Goal: Task Accomplishment & Management: Complete application form

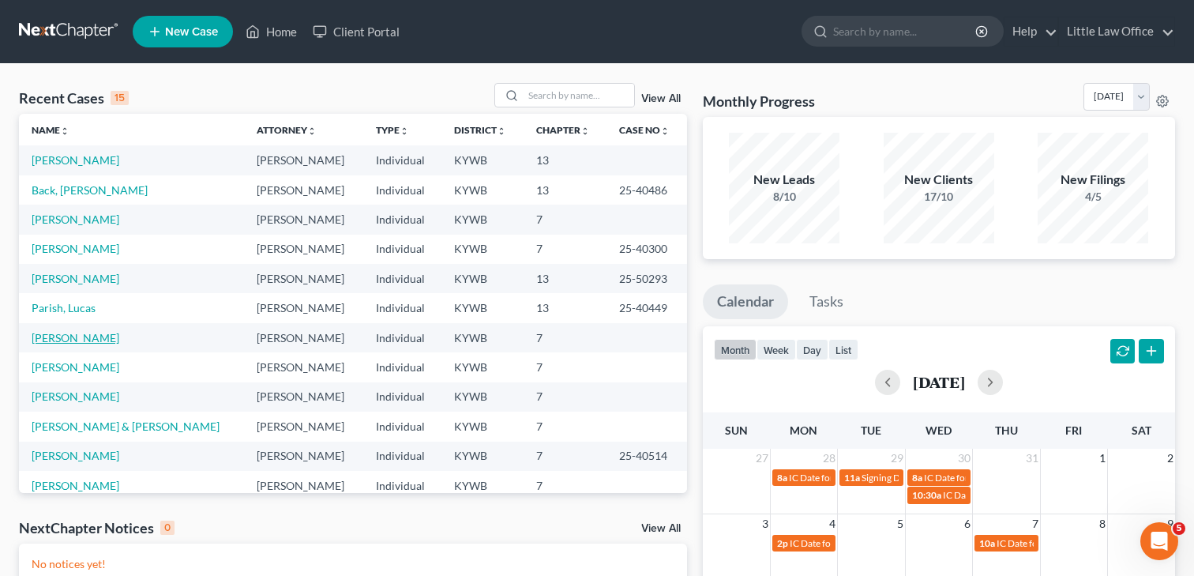
click at [74, 337] on link "[PERSON_NAME]" at bounding box center [76, 337] width 88 height 13
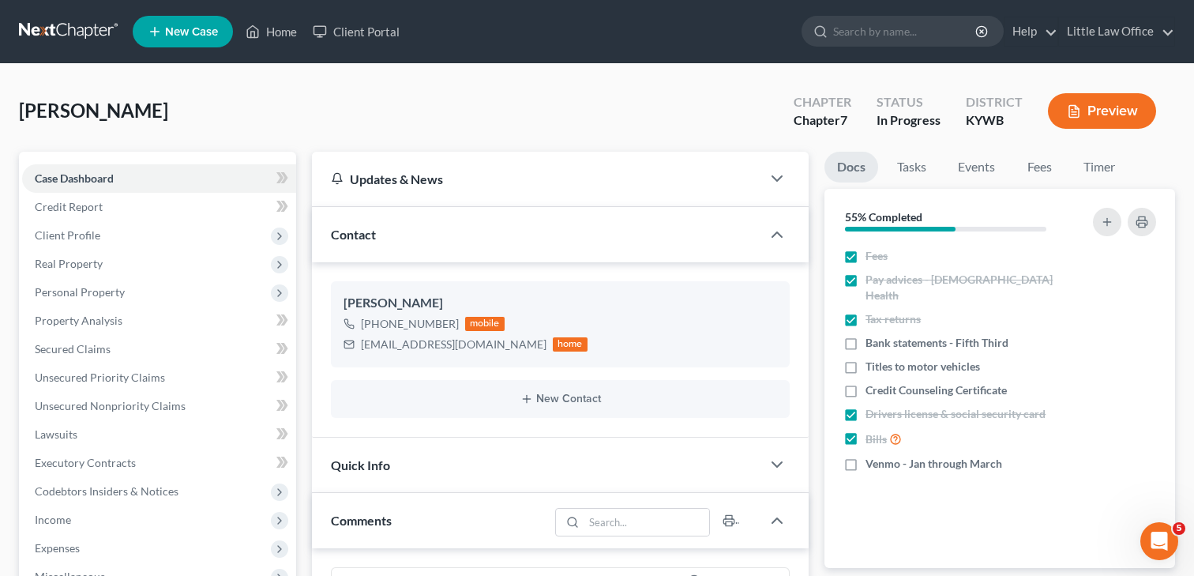
scroll to position [1458, 0]
click at [28, 231] on span "Client Profile" at bounding box center [159, 235] width 274 height 28
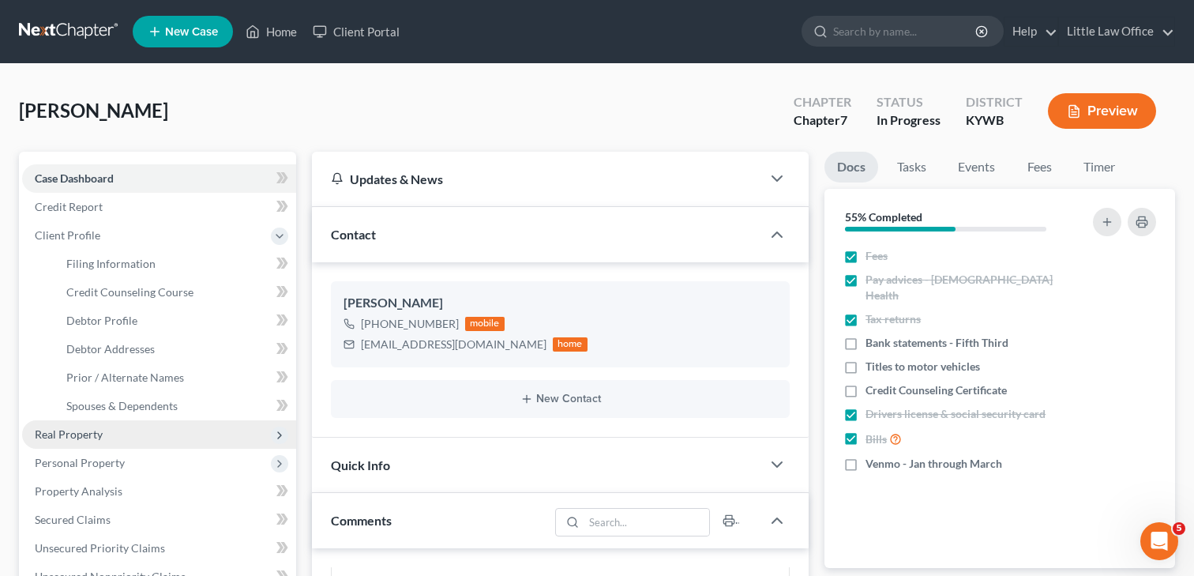
click at [108, 438] on span "Real Property" at bounding box center [159, 434] width 274 height 28
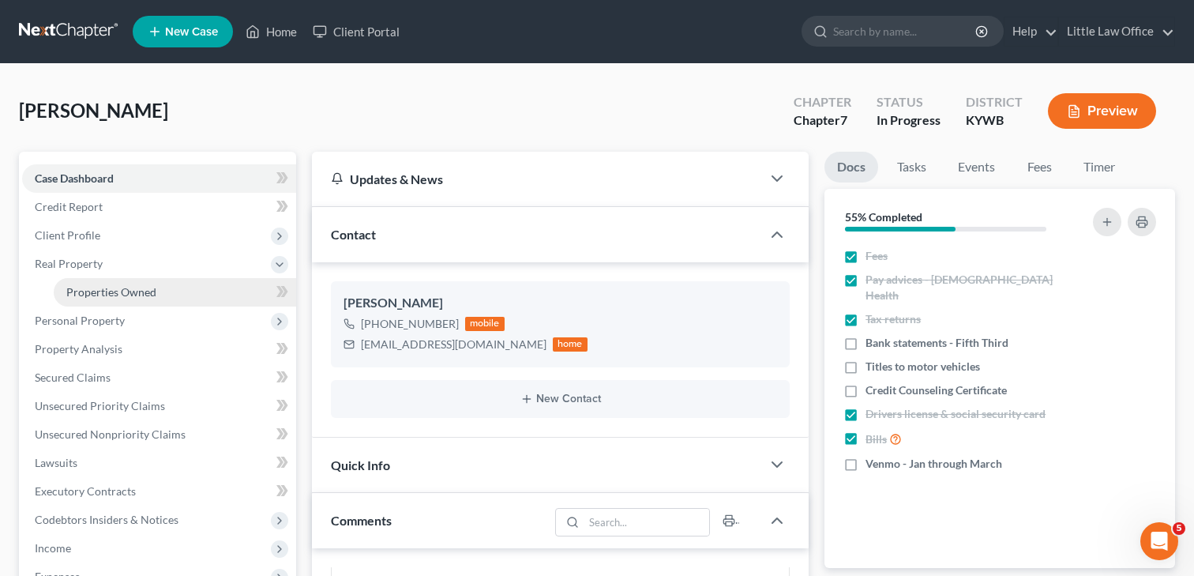
click at [92, 302] on link "Properties Owned" at bounding box center [175, 292] width 242 height 28
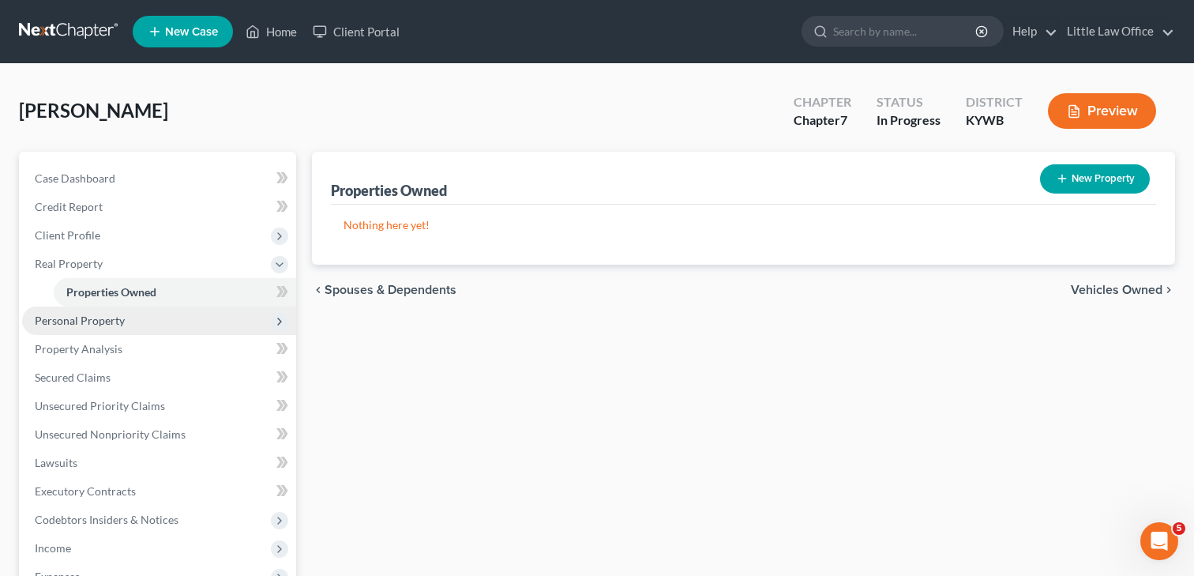
click at [77, 324] on span "Personal Property" at bounding box center [80, 319] width 90 height 13
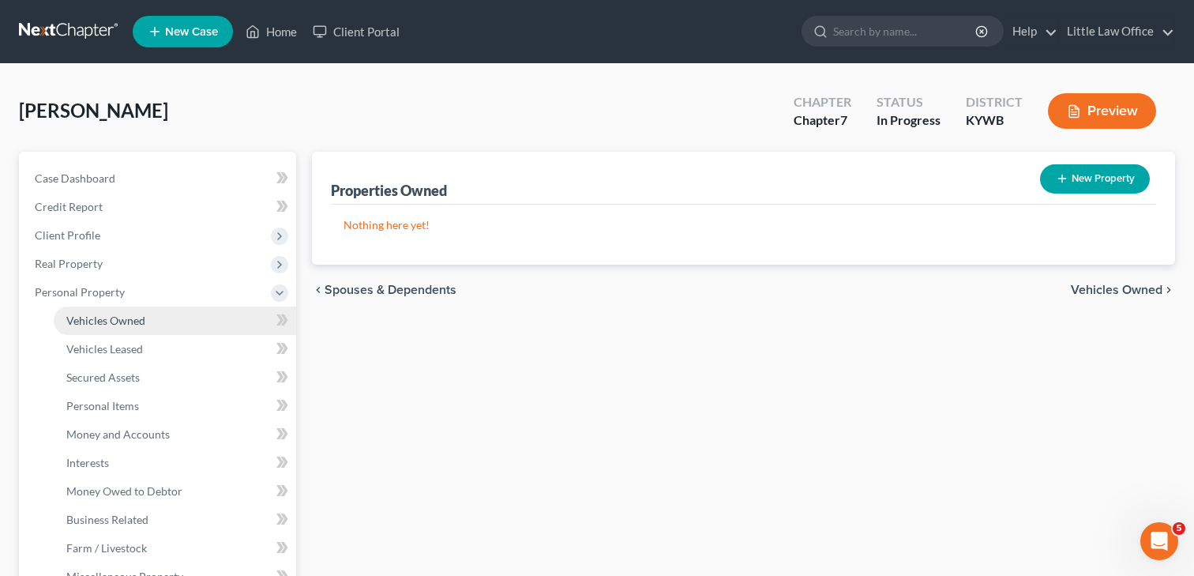
click at [117, 325] on span "Vehicles Owned" at bounding box center [105, 319] width 79 height 13
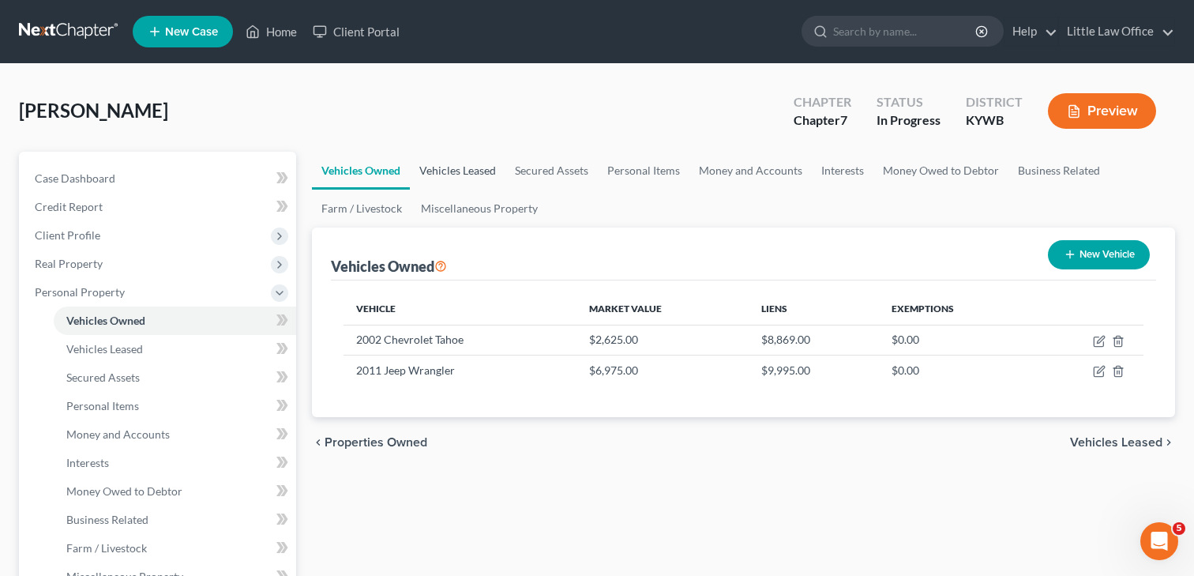
click at [452, 175] on link "Vehicles Leased" at bounding box center [458, 171] width 96 height 38
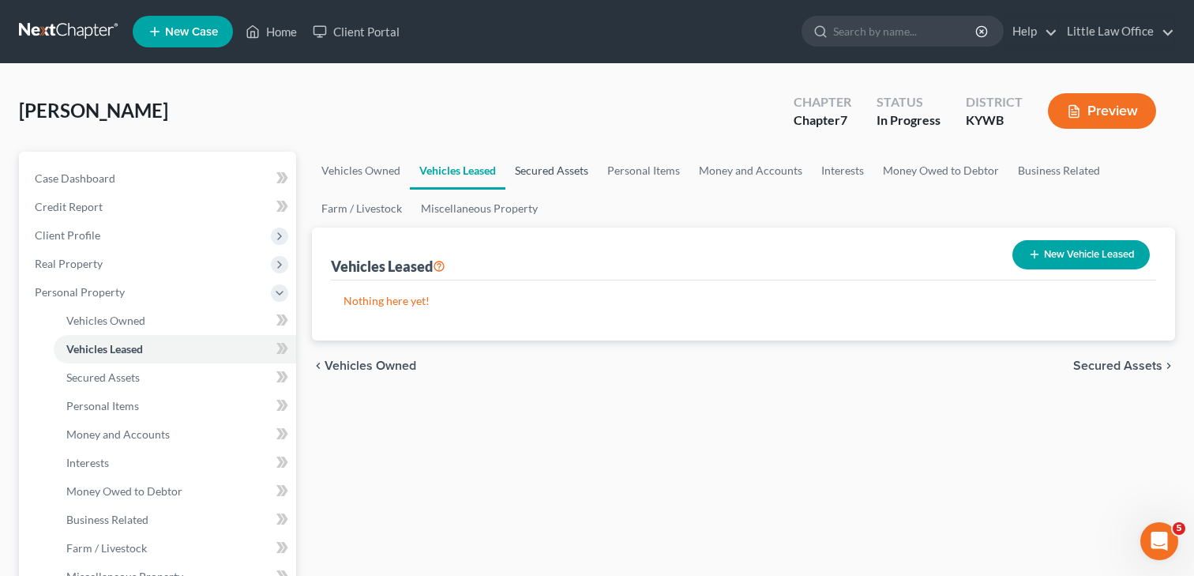
click at [522, 165] on link "Secured Assets" at bounding box center [551, 171] width 92 height 38
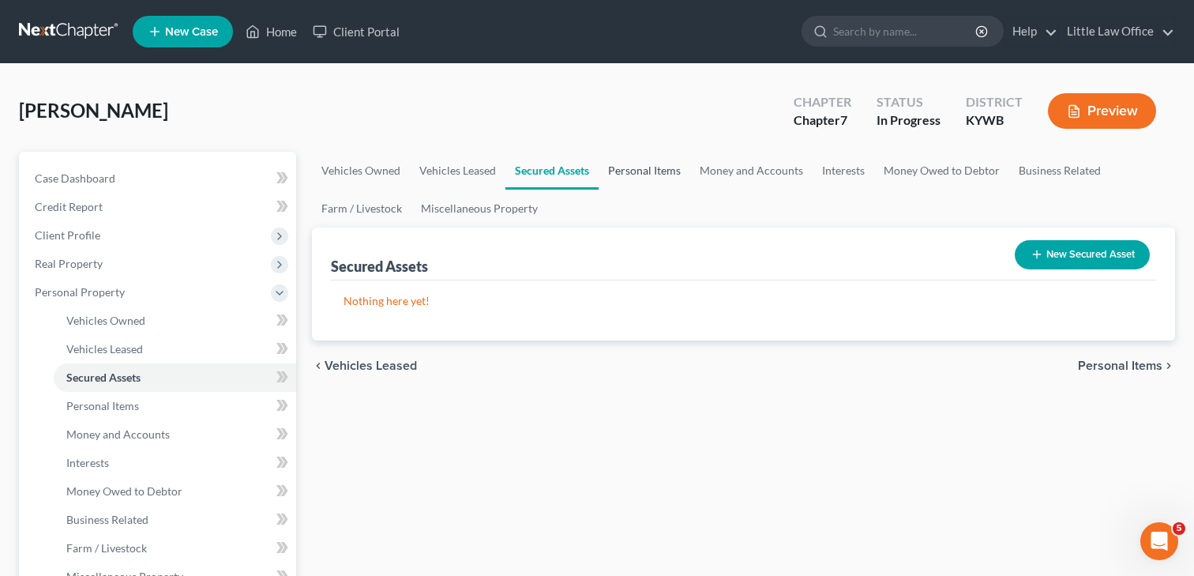
click at [660, 174] on link "Personal Items" at bounding box center [644, 171] width 92 height 38
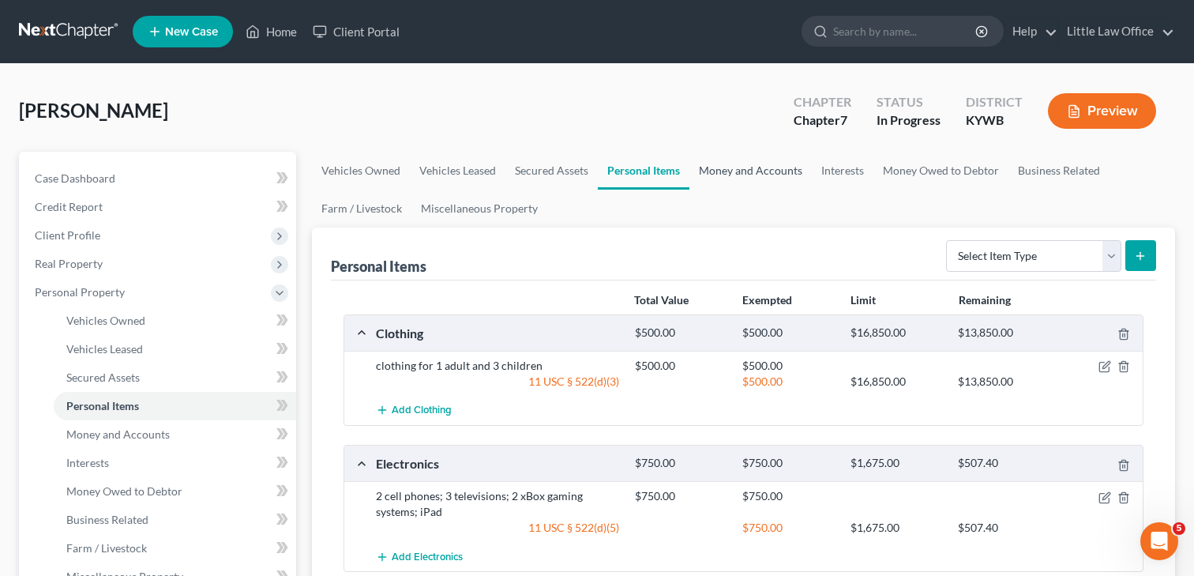
click at [748, 181] on link "Money and Accounts" at bounding box center [750, 171] width 122 height 38
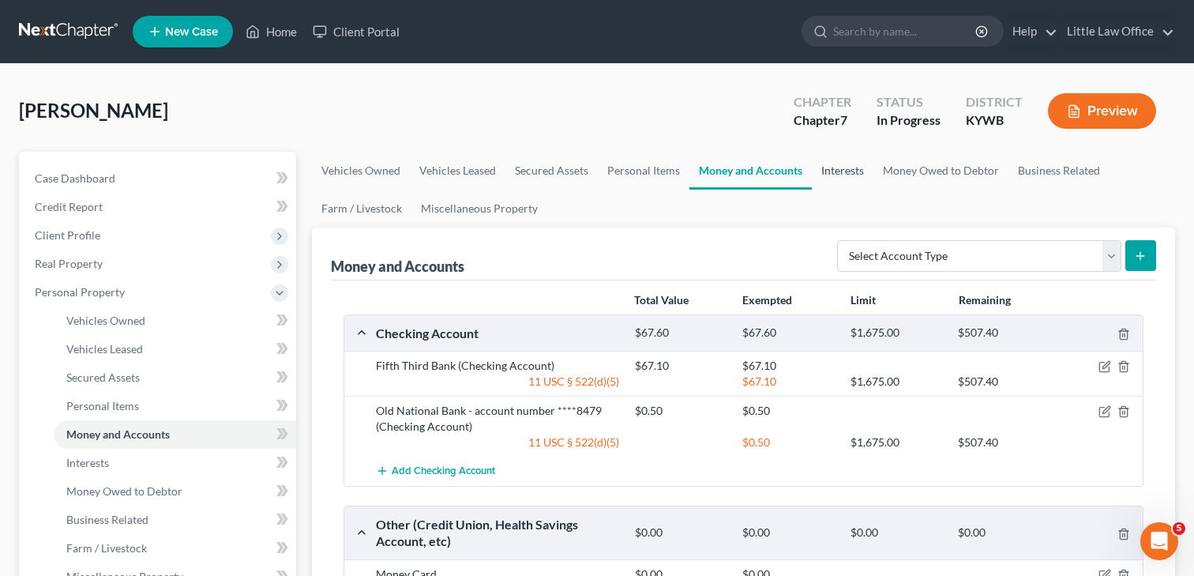
click at [842, 178] on link "Interests" at bounding box center [843, 171] width 62 height 38
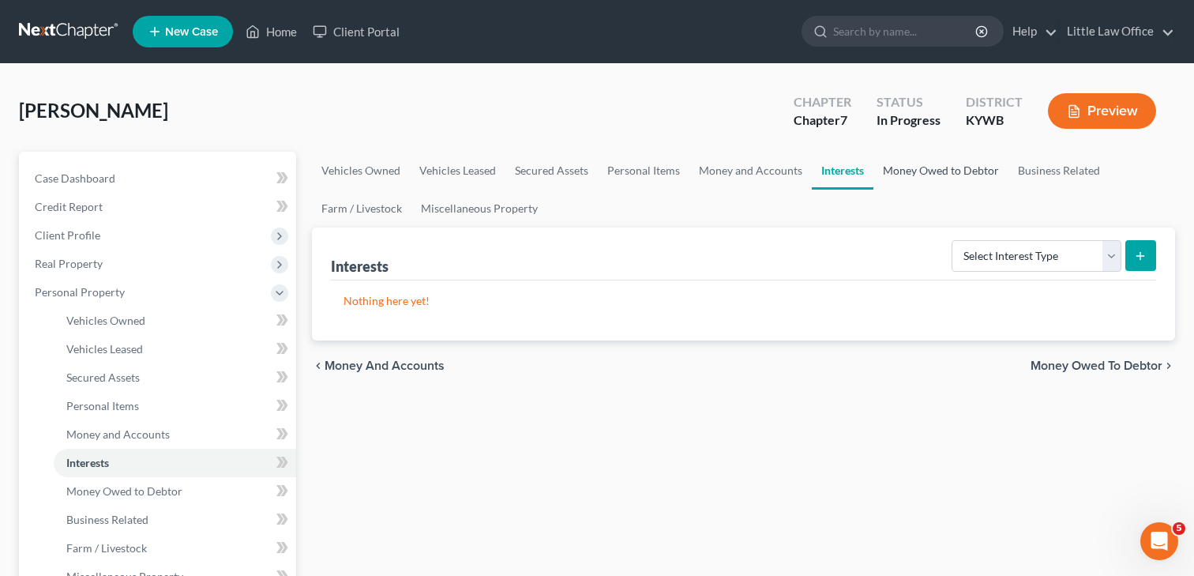
click at [948, 168] on link "Money Owed to Debtor" at bounding box center [940, 171] width 135 height 38
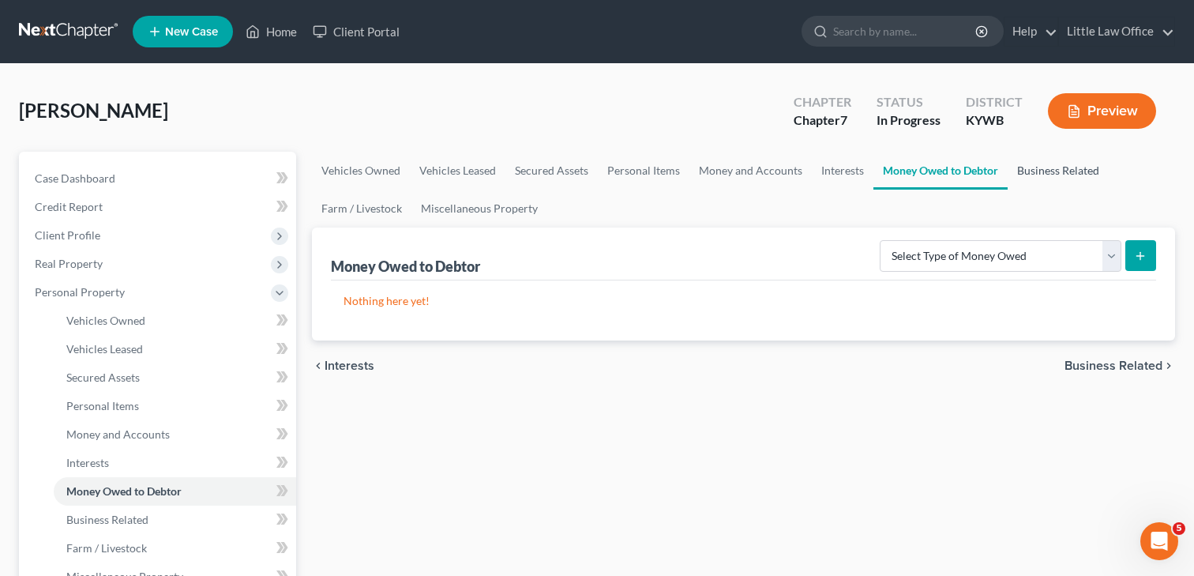
click at [1077, 173] on link "Business Related" at bounding box center [1057, 171] width 101 height 38
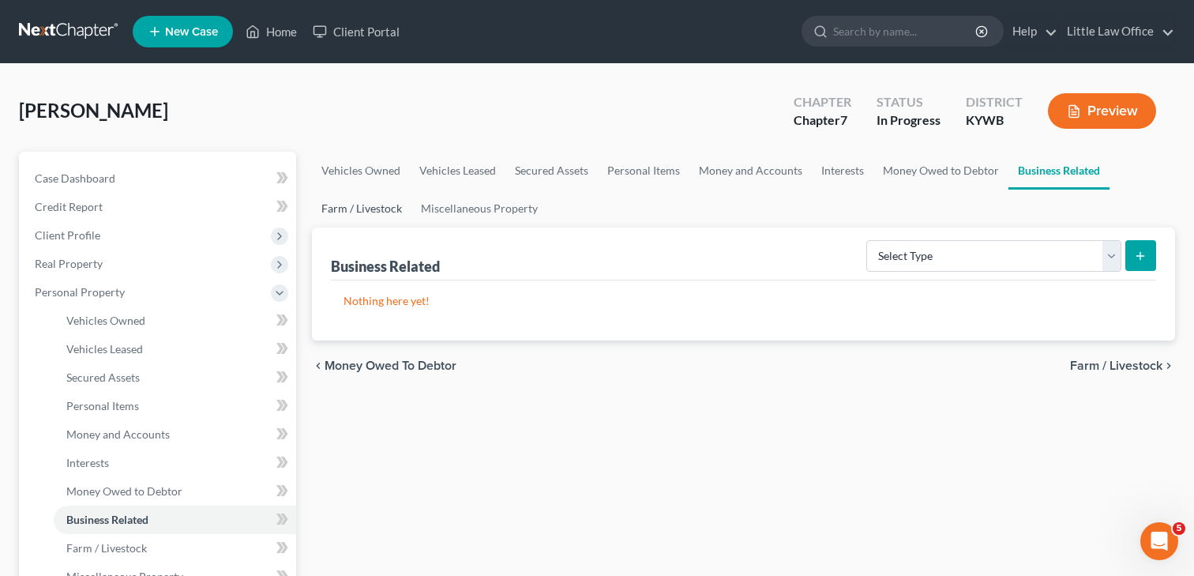
click at [371, 207] on link "Farm / Livestock" at bounding box center [361, 208] width 99 height 38
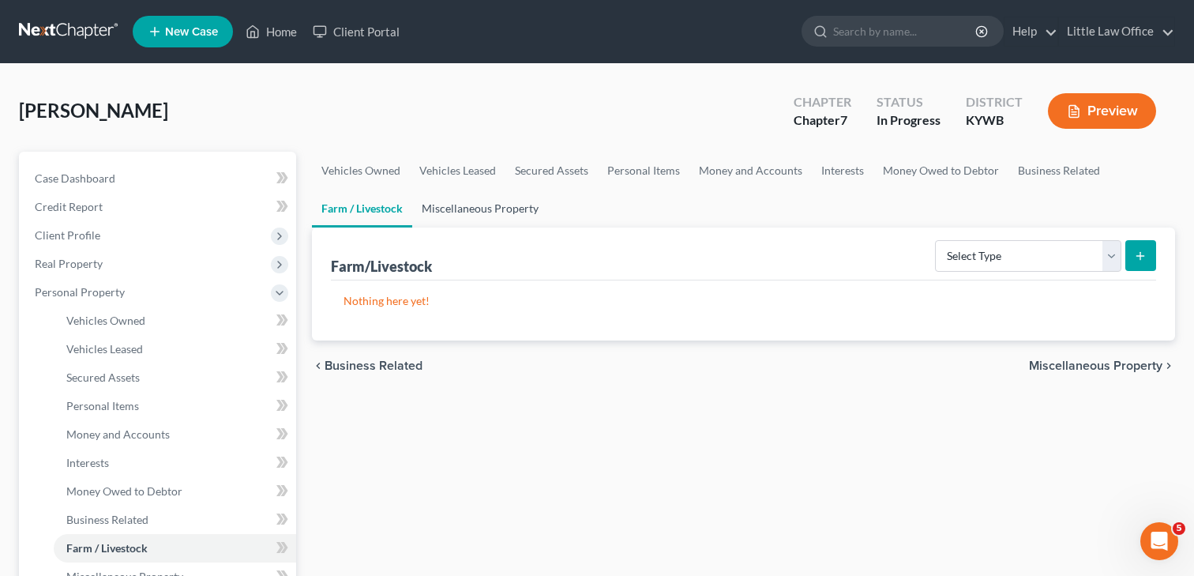
click at [442, 208] on link "Miscellaneous Property" at bounding box center [480, 208] width 136 height 38
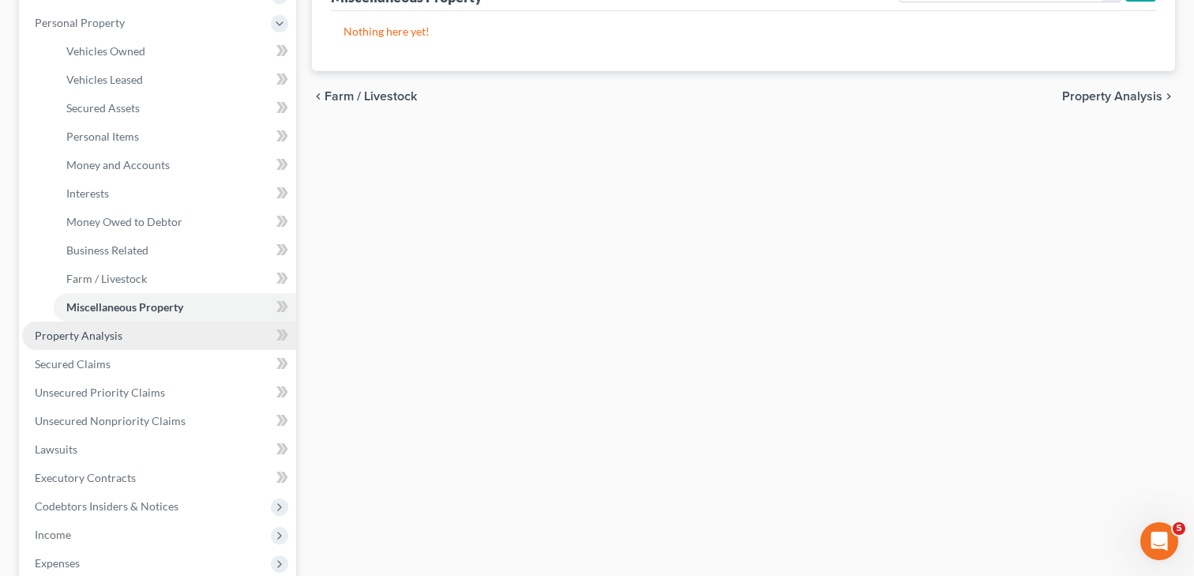
click at [73, 347] on link "Property Analysis" at bounding box center [159, 335] width 274 height 28
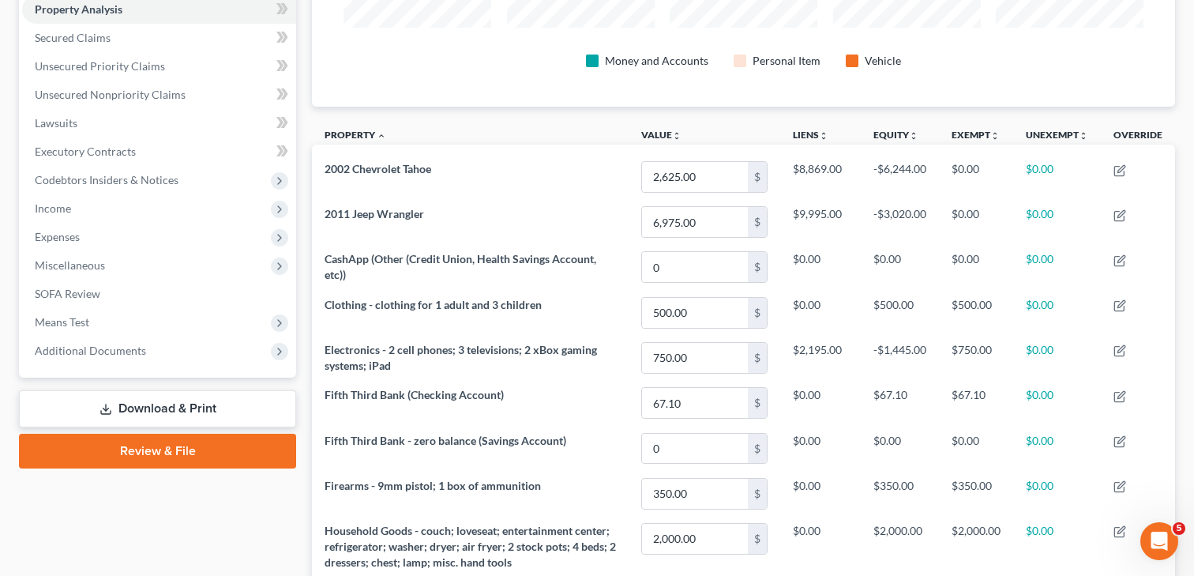
scroll to position [309, 0]
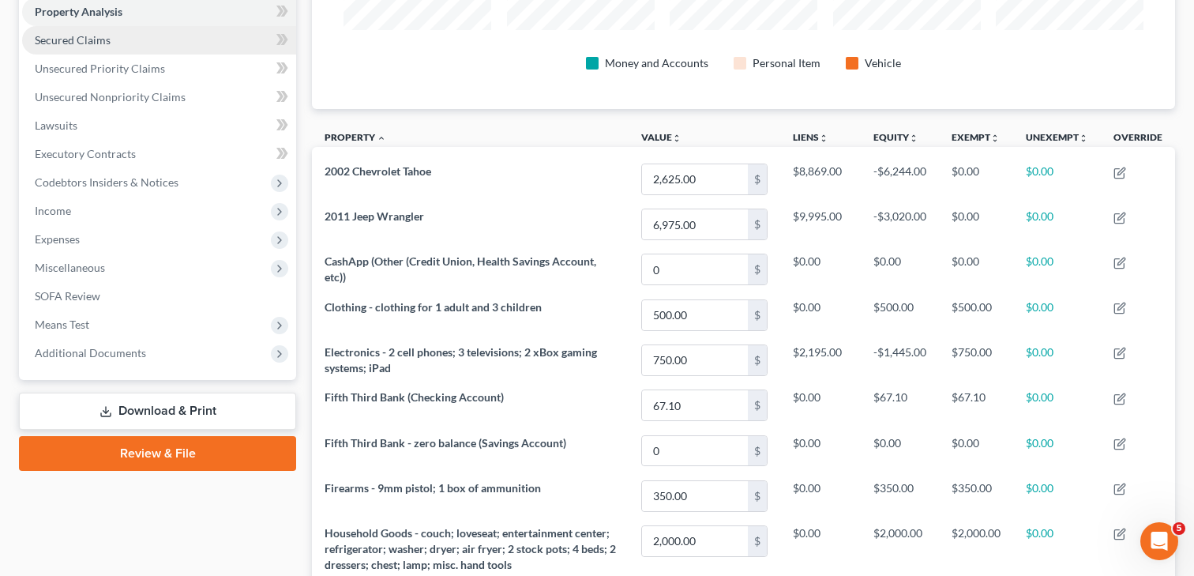
click at [59, 36] on span "Secured Claims" at bounding box center [73, 39] width 76 height 13
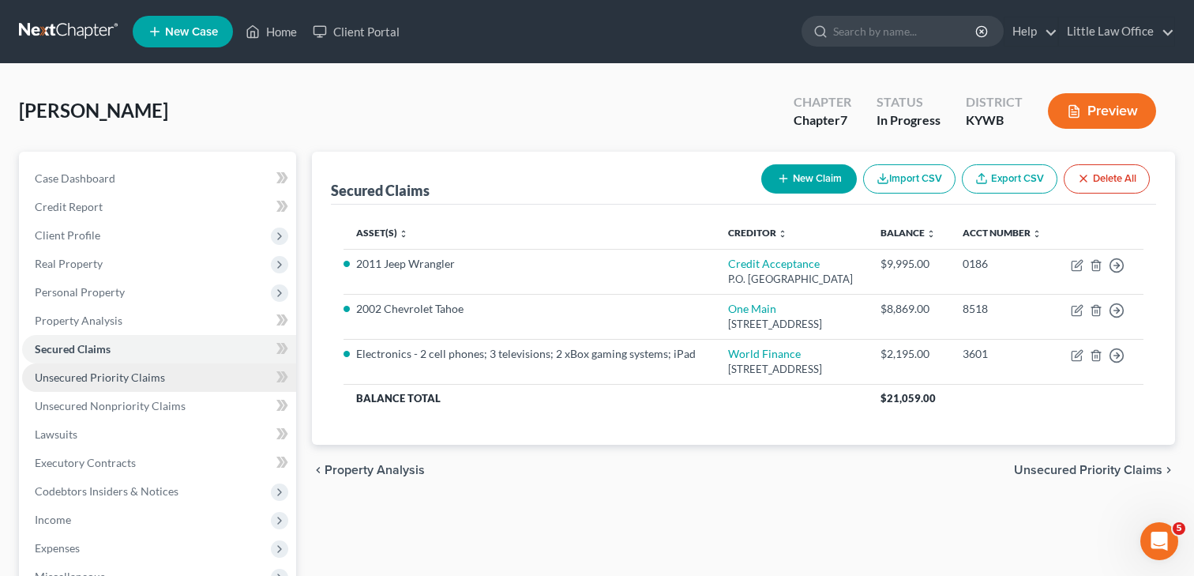
click at [93, 382] on span "Unsecured Priority Claims" at bounding box center [100, 376] width 130 height 13
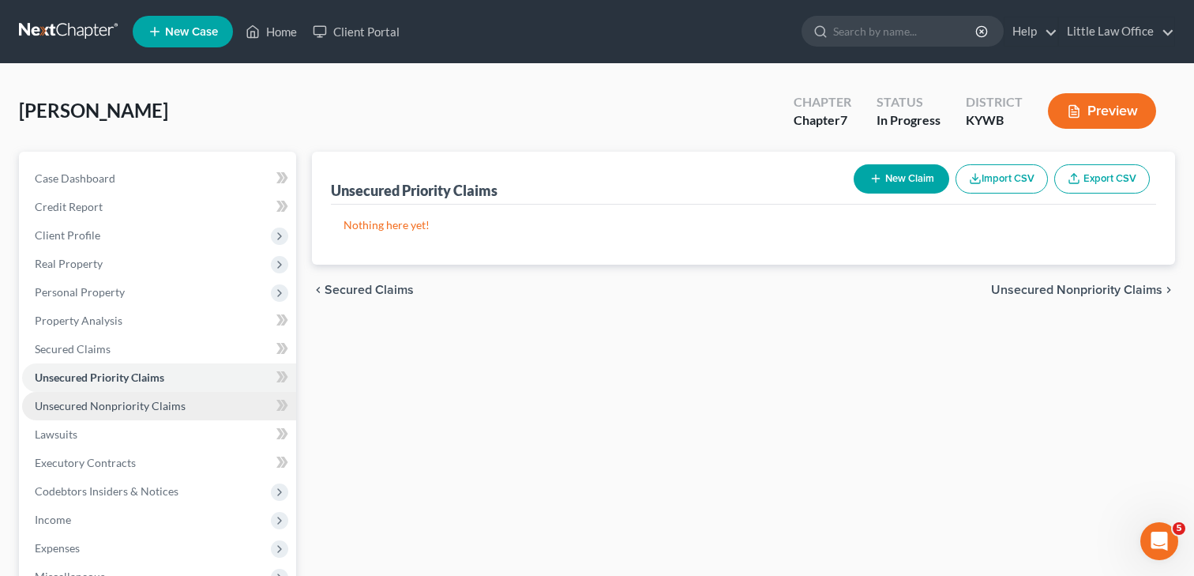
click at [100, 409] on span "Unsecured Nonpriority Claims" at bounding box center [110, 405] width 151 height 13
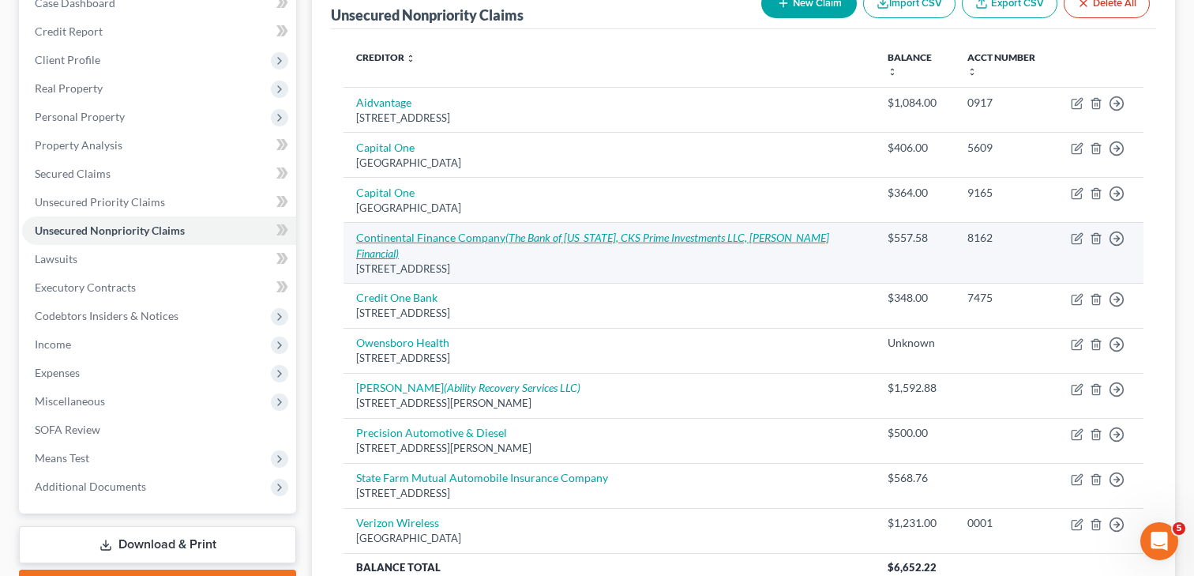
scroll to position [222, 0]
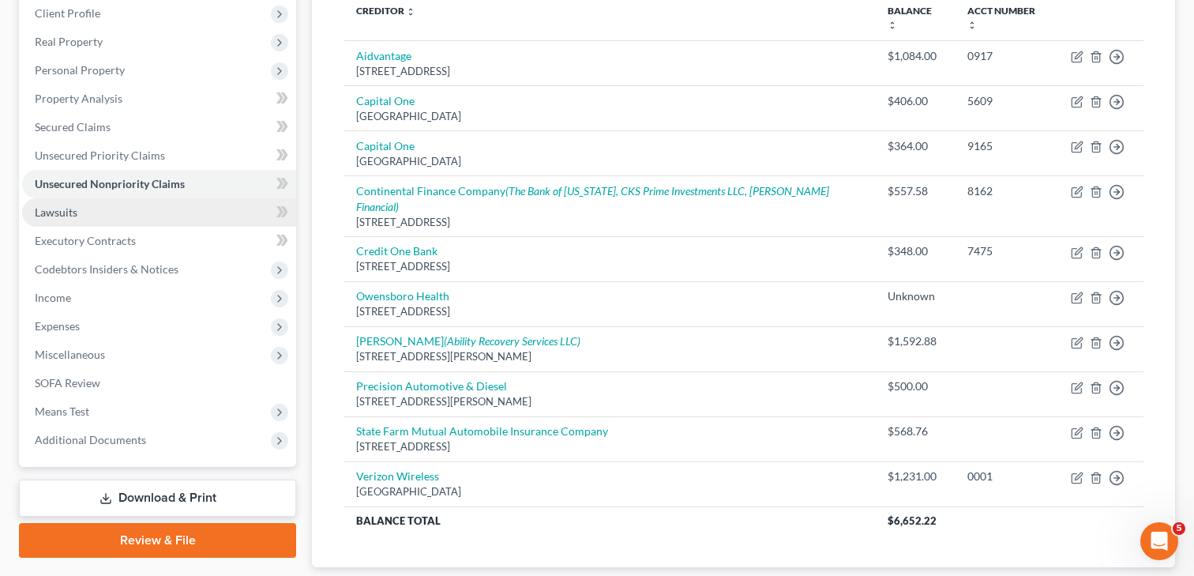
click at [49, 215] on span "Lawsuits" at bounding box center [56, 211] width 43 height 13
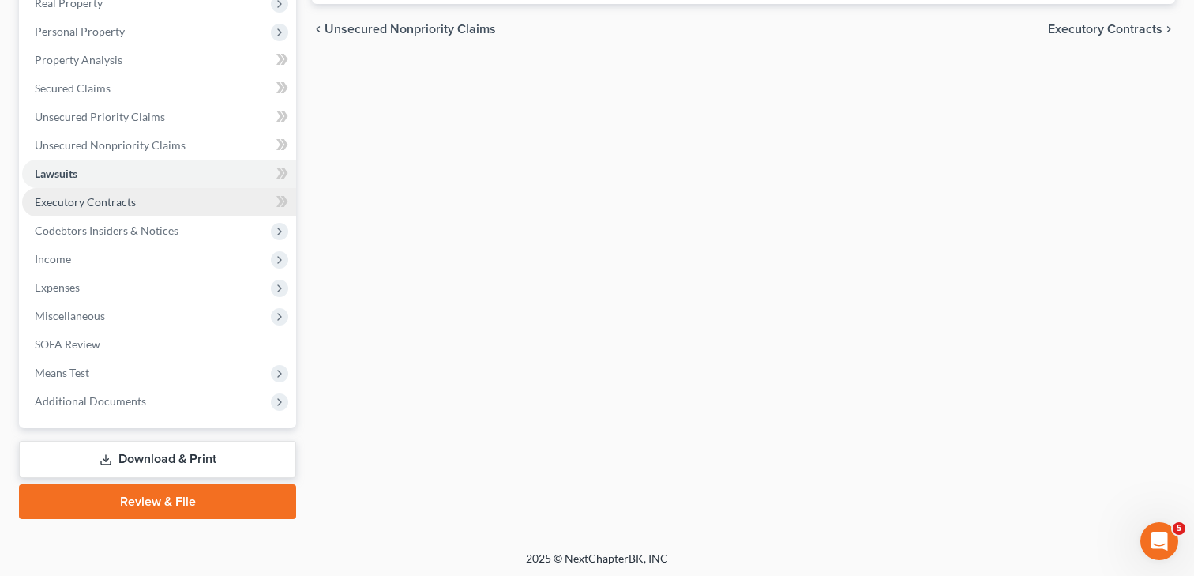
click at [72, 202] on span "Executory Contracts" at bounding box center [85, 201] width 101 height 13
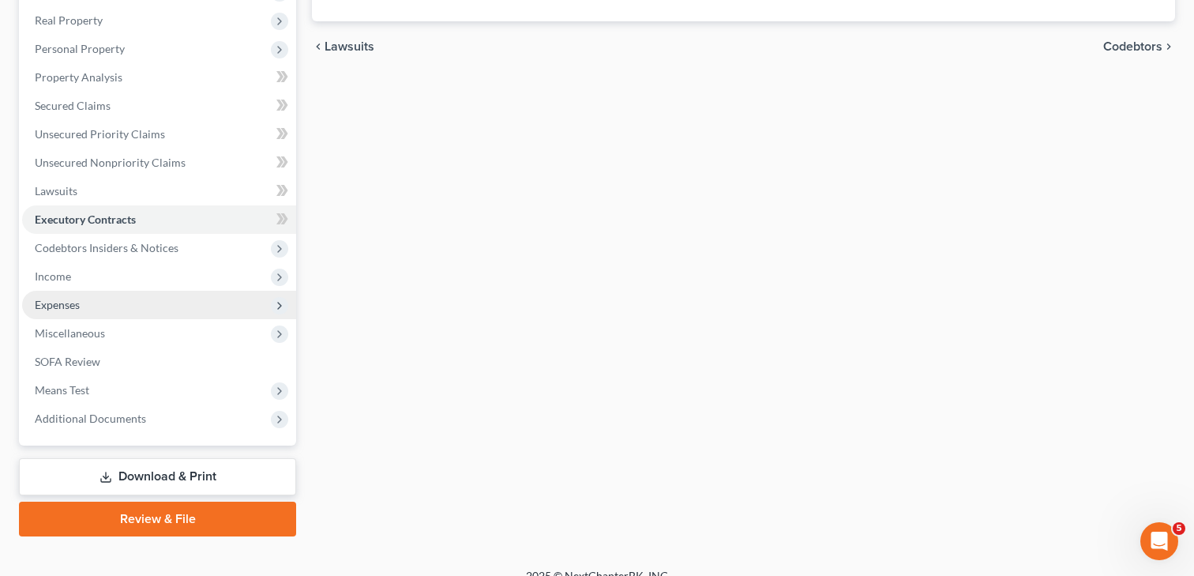
scroll to position [264, 0]
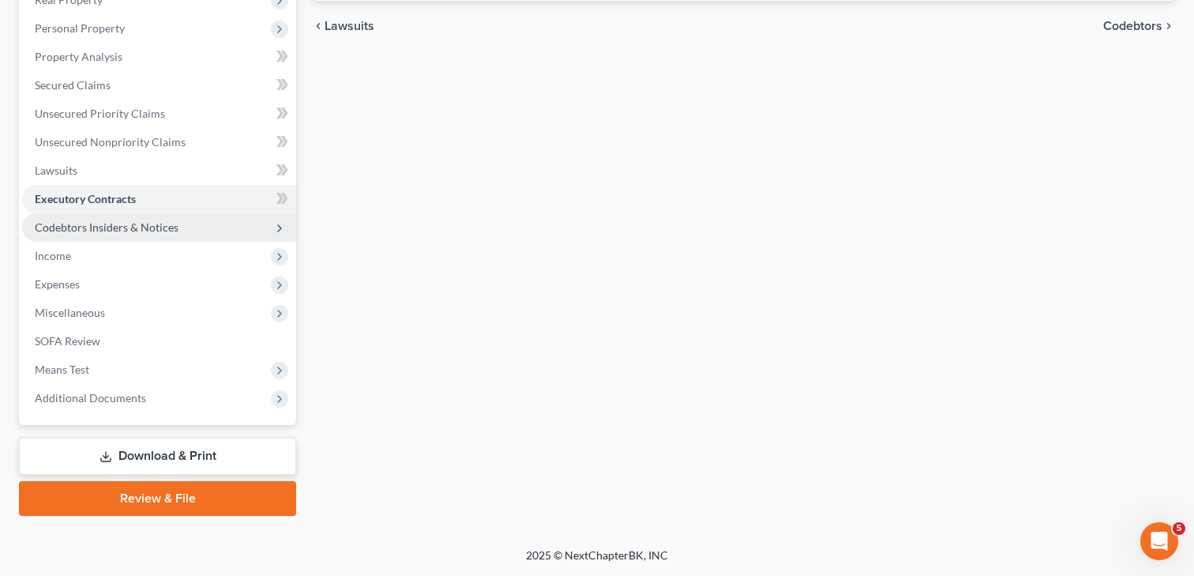
click at [77, 227] on span "Codebtors Insiders & Notices" at bounding box center [107, 226] width 144 height 13
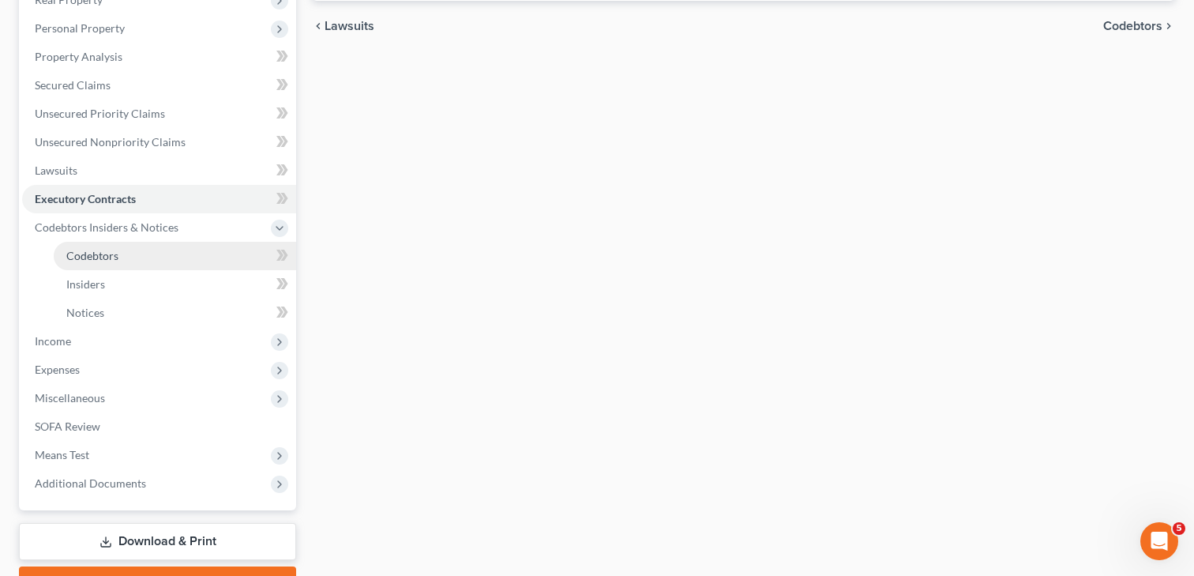
click at [88, 254] on span "Codebtors" at bounding box center [92, 255] width 52 height 13
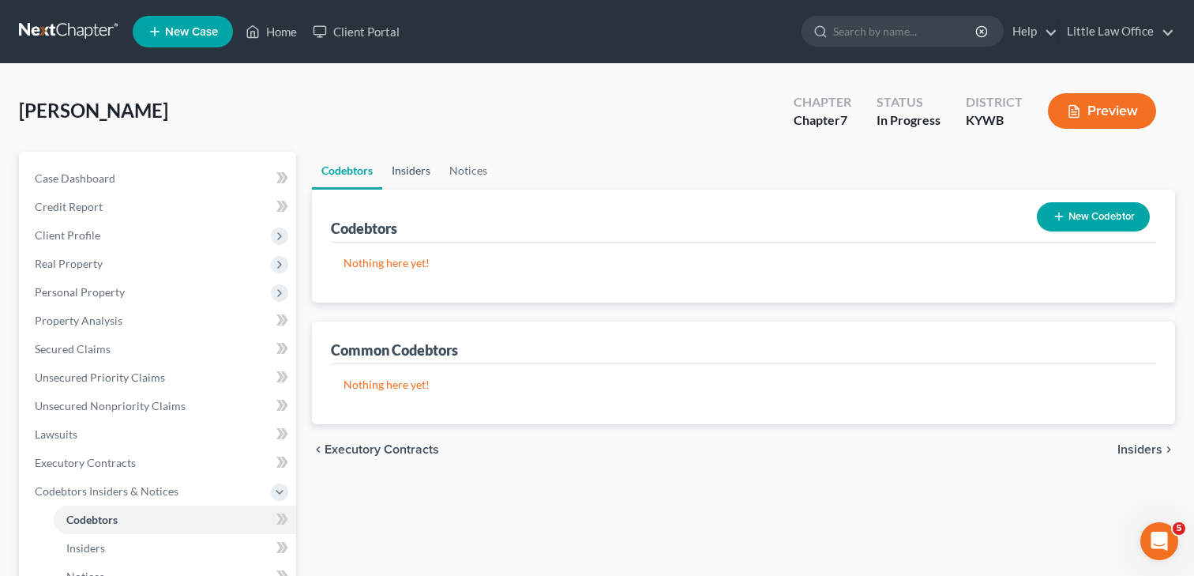
click at [425, 171] on link "Insiders" at bounding box center [411, 171] width 58 height 38
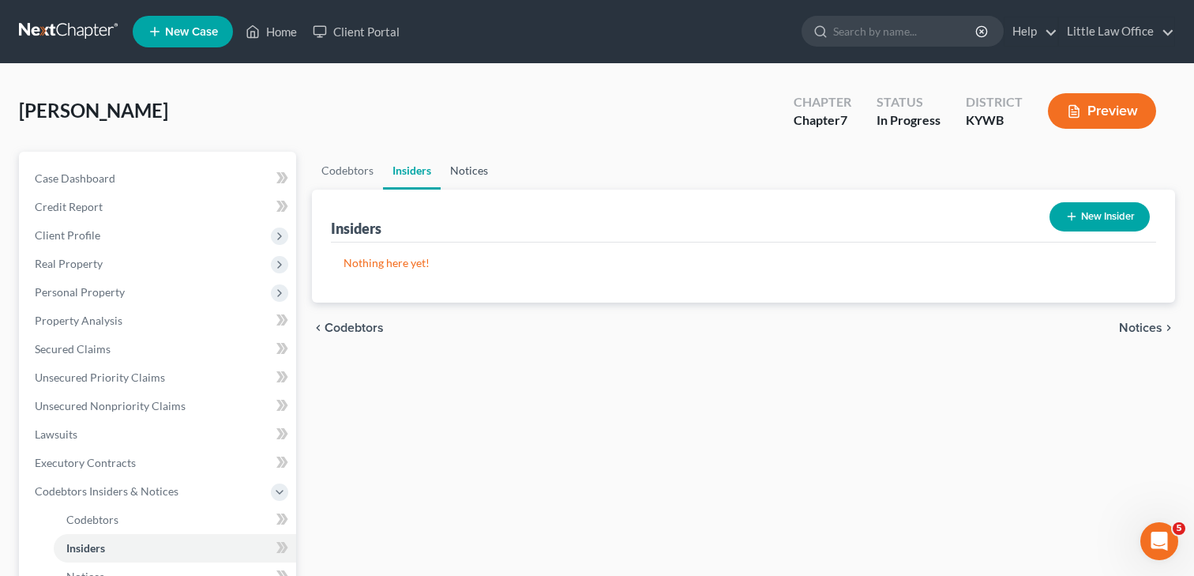
click at [459, 165] on link "Notices" at bounding box center [469, 171] width 57 height 38
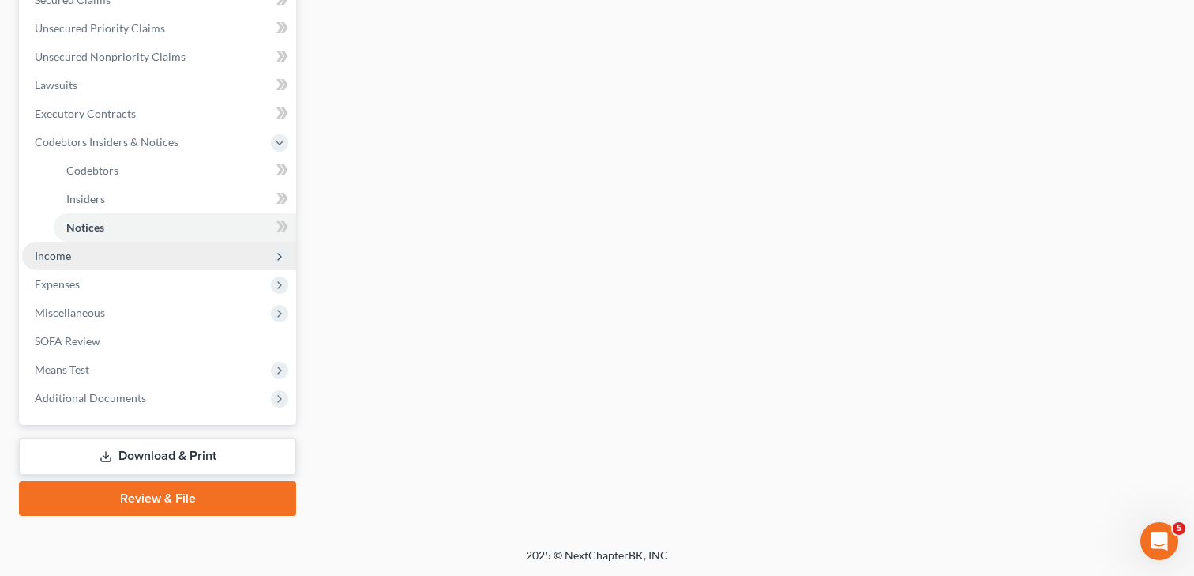
click at [84, 264] on span "Income" at bounding box center [159, 256] width 274 height 28
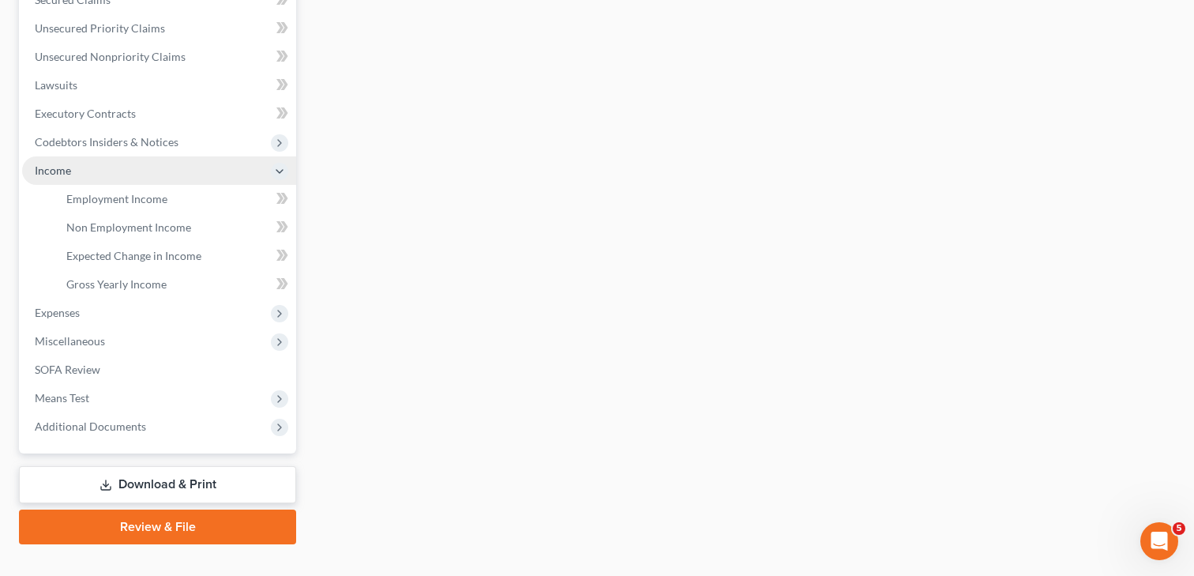
scroll to position [351, 0]
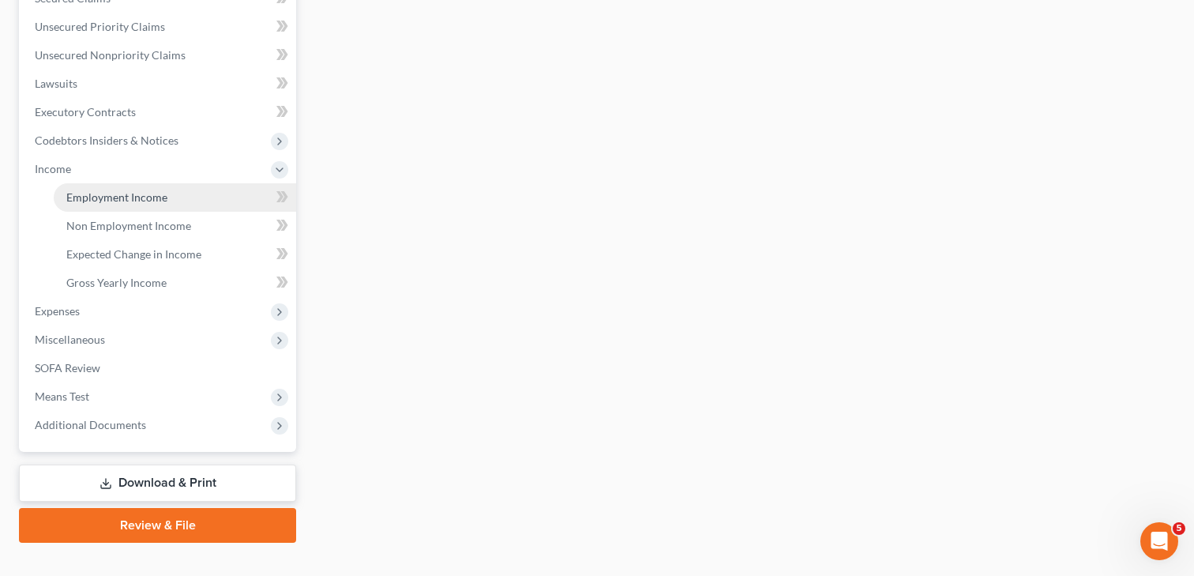
click at [144, 204] on link "Employment Income" at bounding box center [175, 197] width 242 height 28
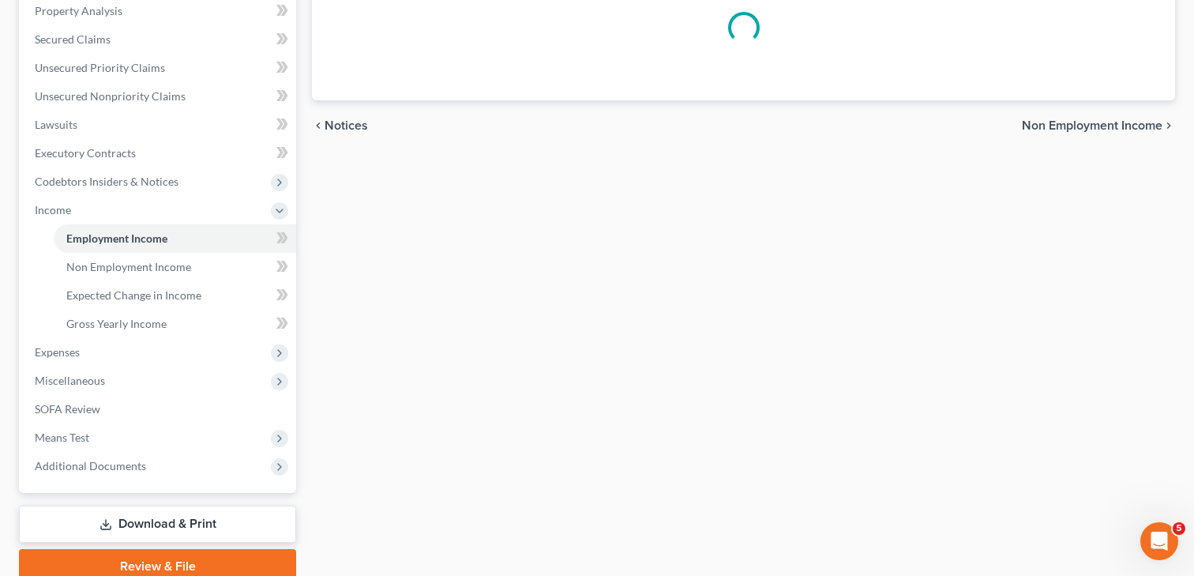
scroll to position [135, 0]
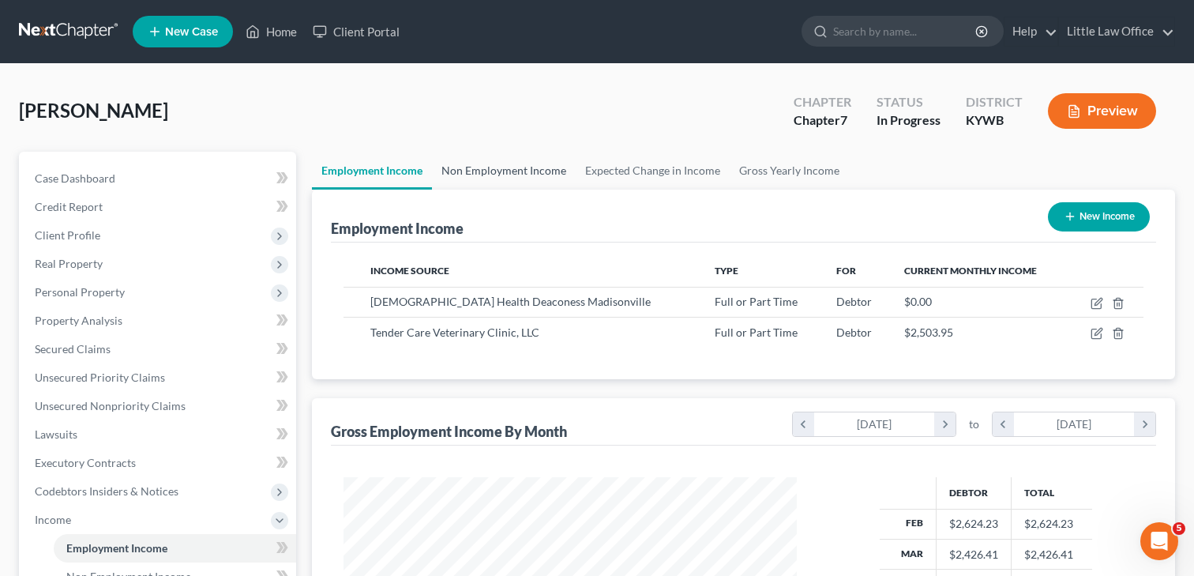
click at [508, 168] on link "Non Employment Income" at bounding box center [504, 171] width 144 height 38
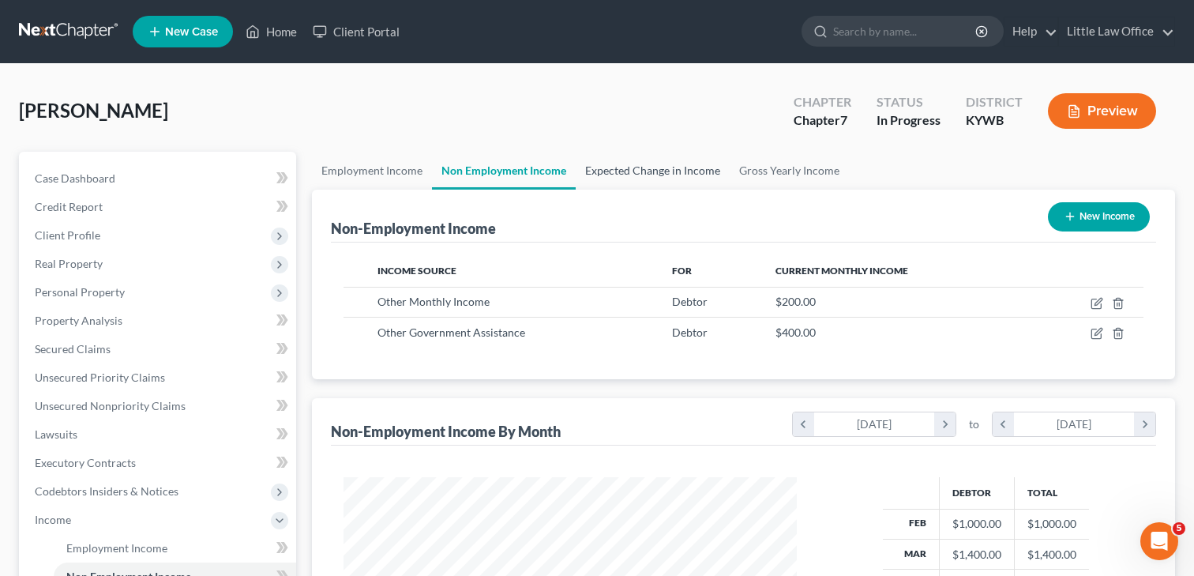
scroll to position [283, 486]
click at [630, 174] on link "Expected Change in Income" at bounding box center [653, 171] width 154 height 38
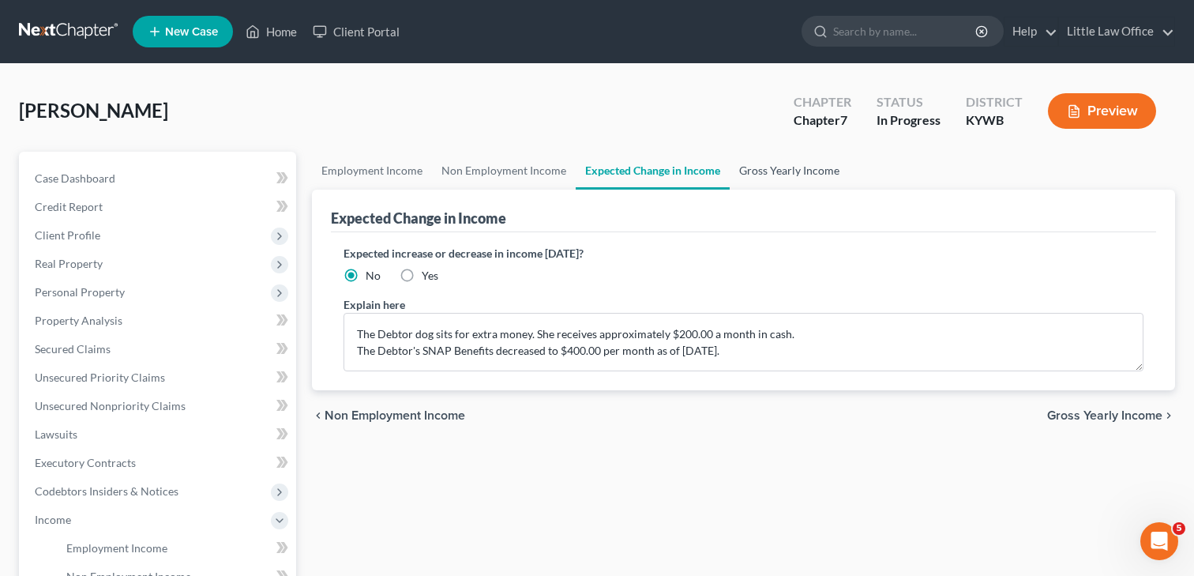
click at [760, 171] on link "Gross Yearly Income" at bounding box center [788, 171] width 119 height 38
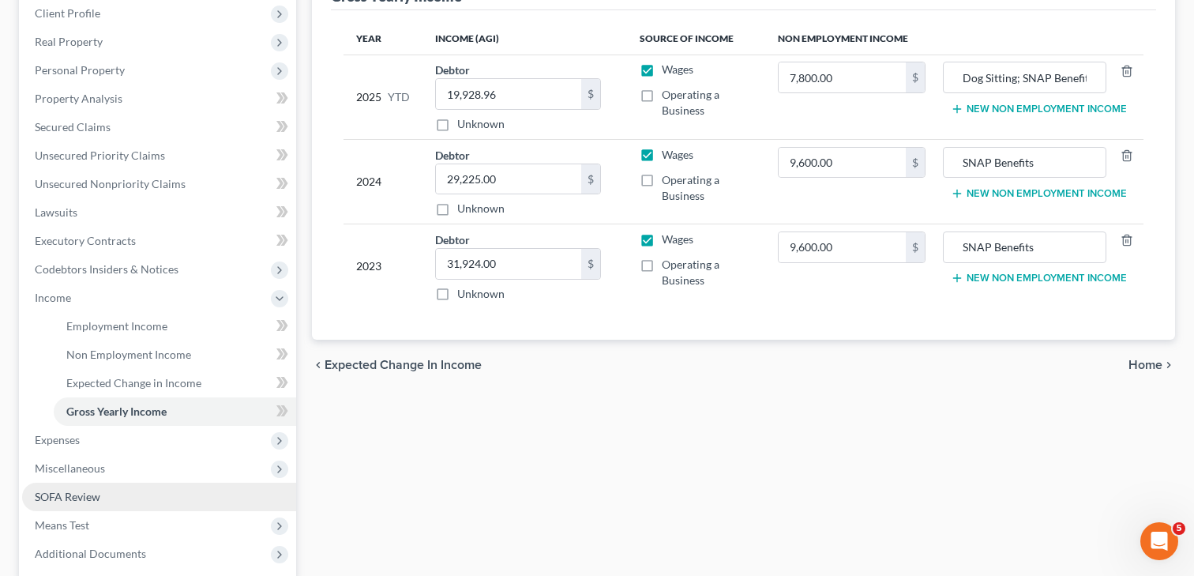
scroll to position [223, 0]
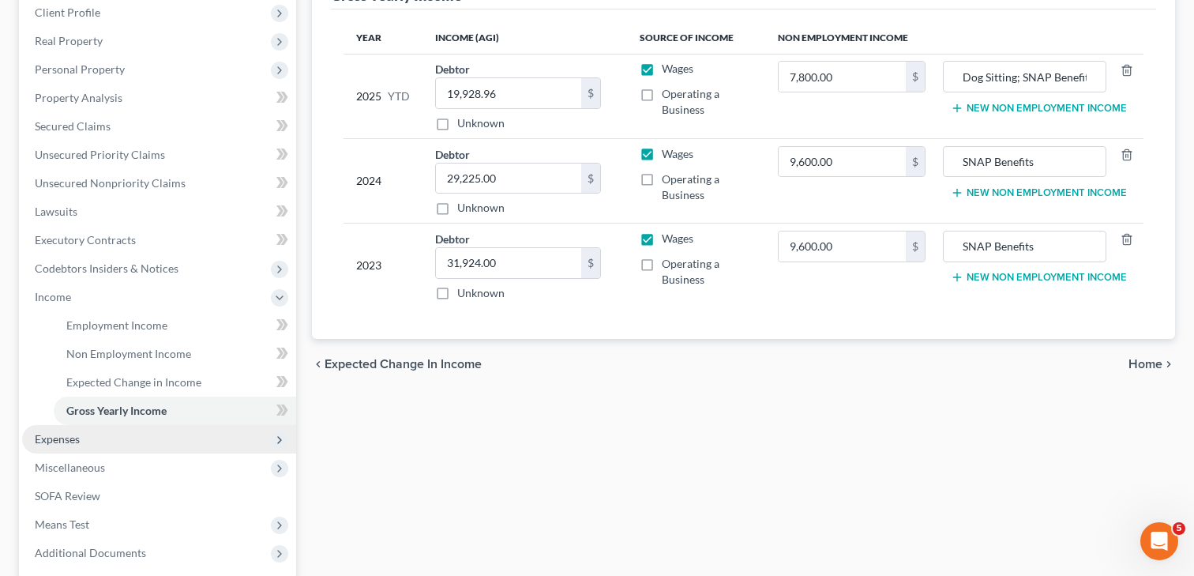
click at [77, 437] on span "Expenses" at bounding box center [57, 438] width 45 height 13
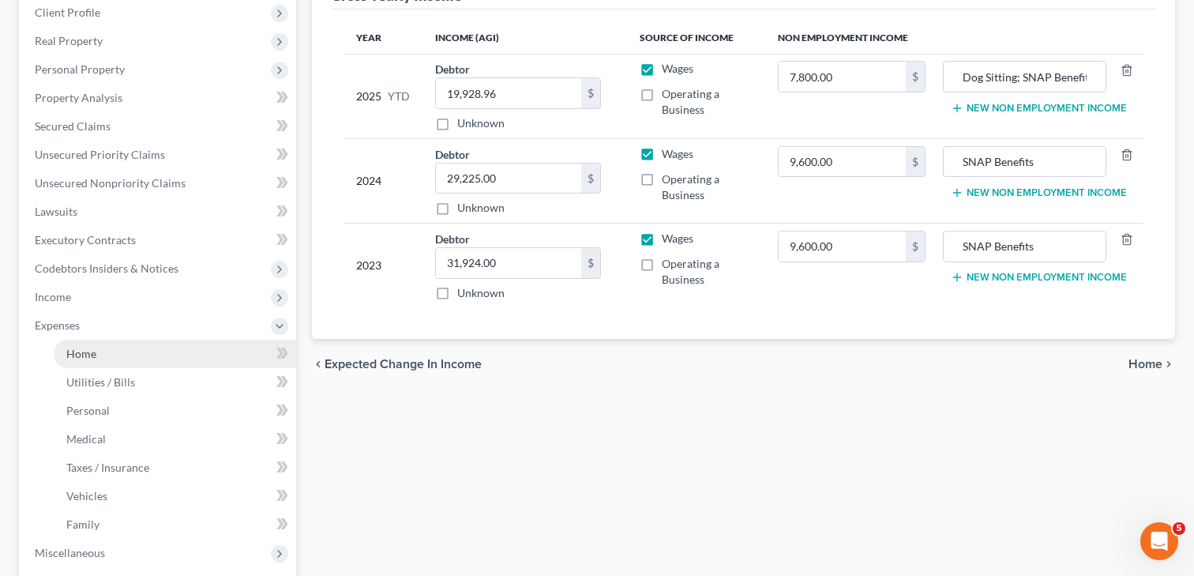
click at [101, 354] on link "Home" at bounding box center [175, 353] width 242 height 28
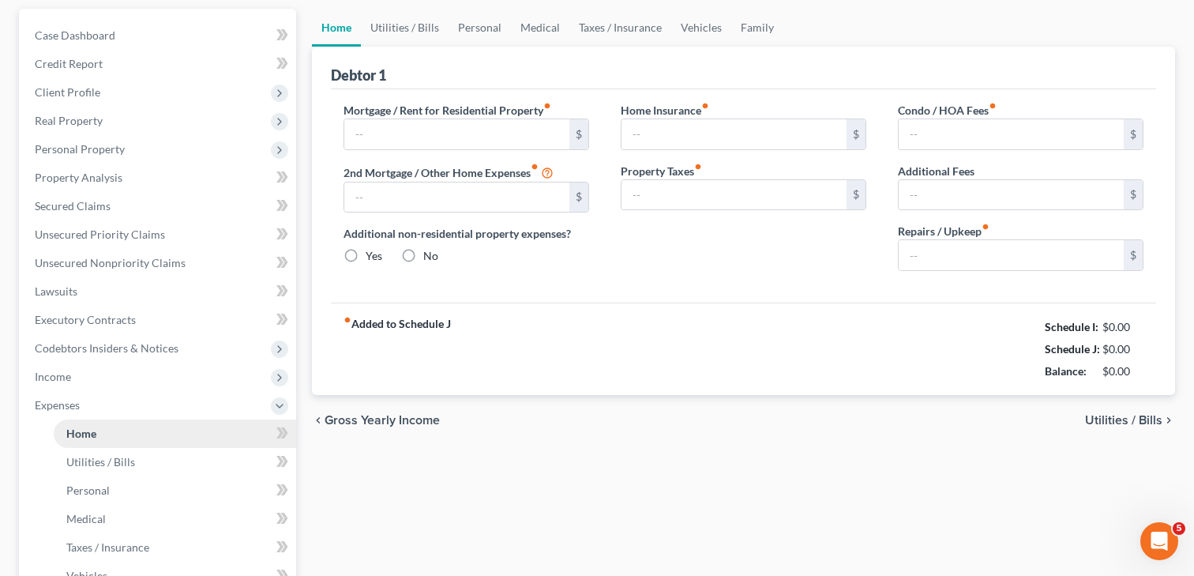
type input "600.00"
type input "0.00"
radio input "true"
type input "50.00"
type input "0.00"
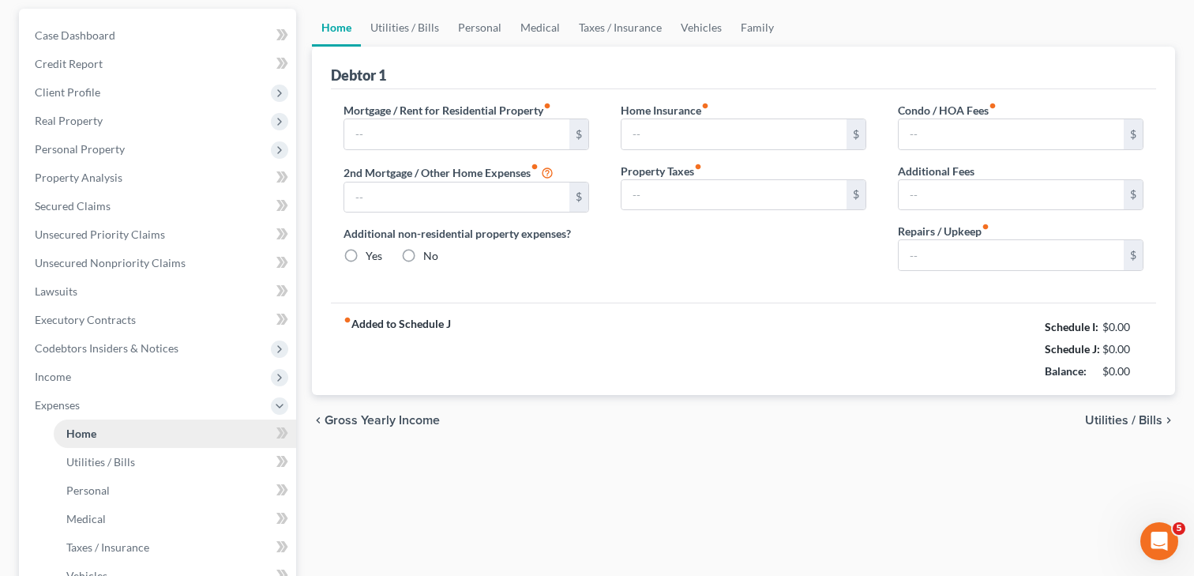
type input "0.00"
type input "100.00"
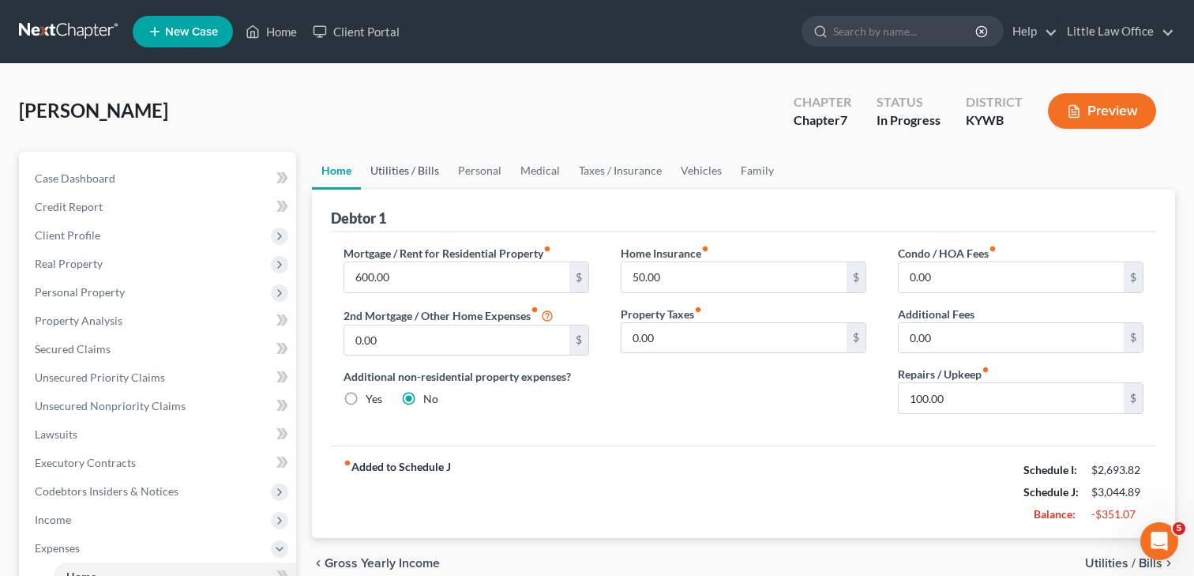
click at [416, 169] on link "Utilities / Bills" at bounding box center [405, 171] width 88 height 38
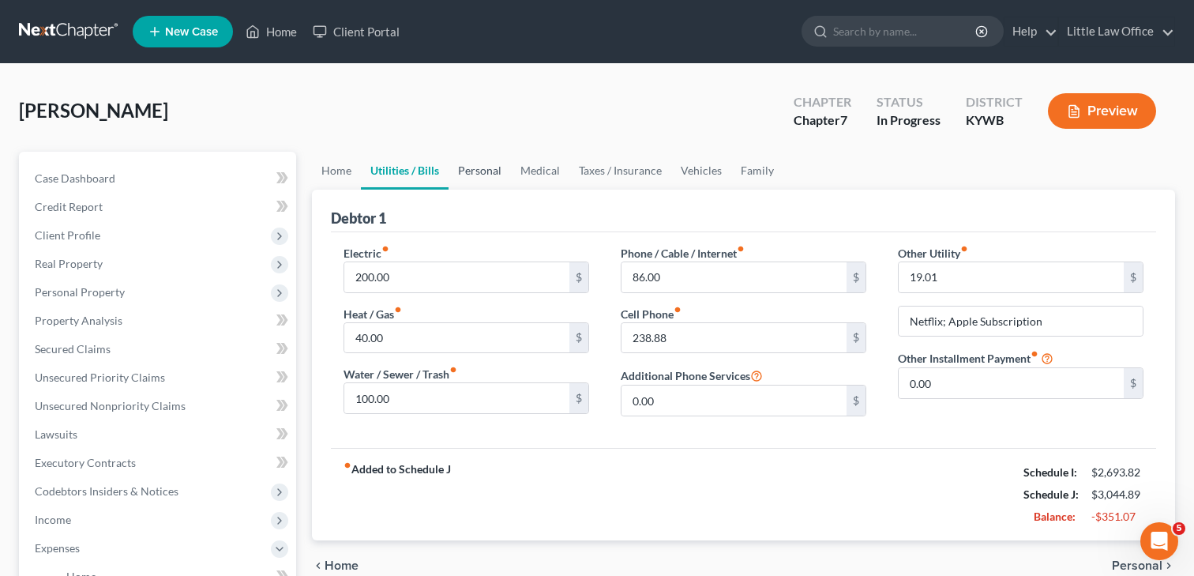
click at [486, 167] on link "Personal" at bounding box center [479, 171] width 62 height 38
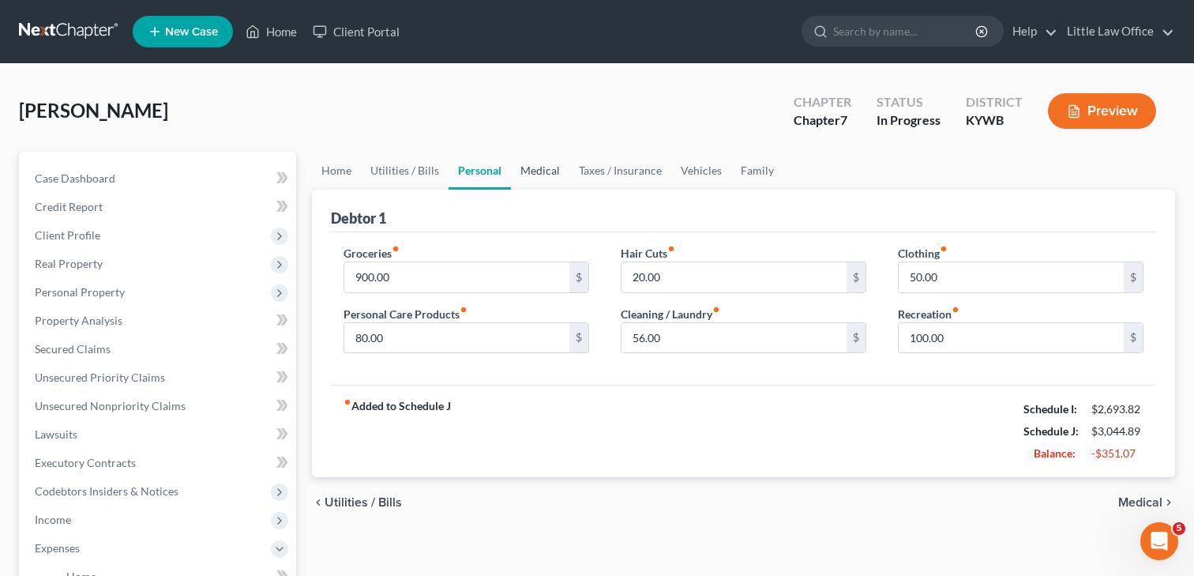
click at [530, 168] on link "Medical" at bounding box center [540, 171] width 58 height 38
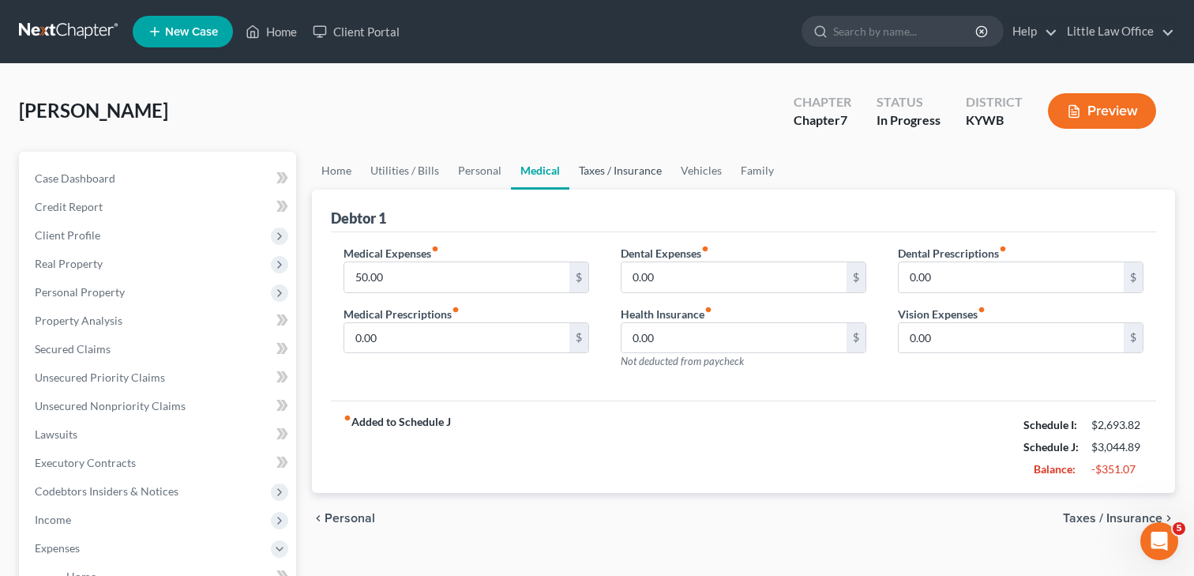
drag, startPoint x: 533, startPoint y: 172, endPoint x: 602, endPoint y: 171, distance: 69.5
click at [533, 172] on link "Medical" at bounding box center [540, 171] width 58 height 38
click at [609, 171] on link "Taxes / Insurance" at bounding box center [620, 171] width 102 height 38
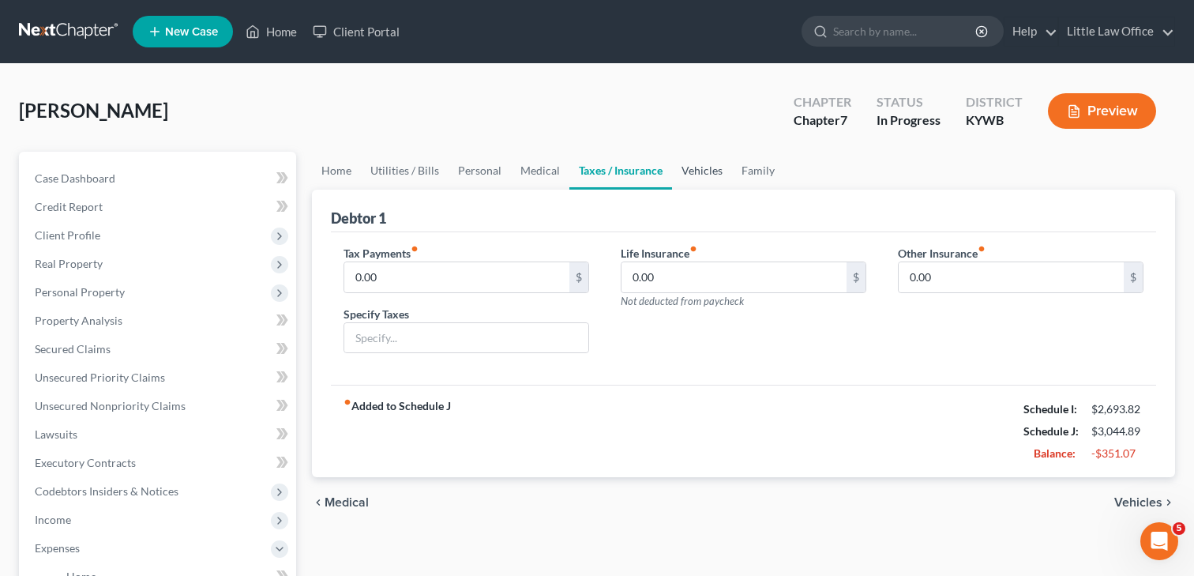
click at [719, 171] on link "Vehicles" at bounding box center [702, 171] width 60 height 38
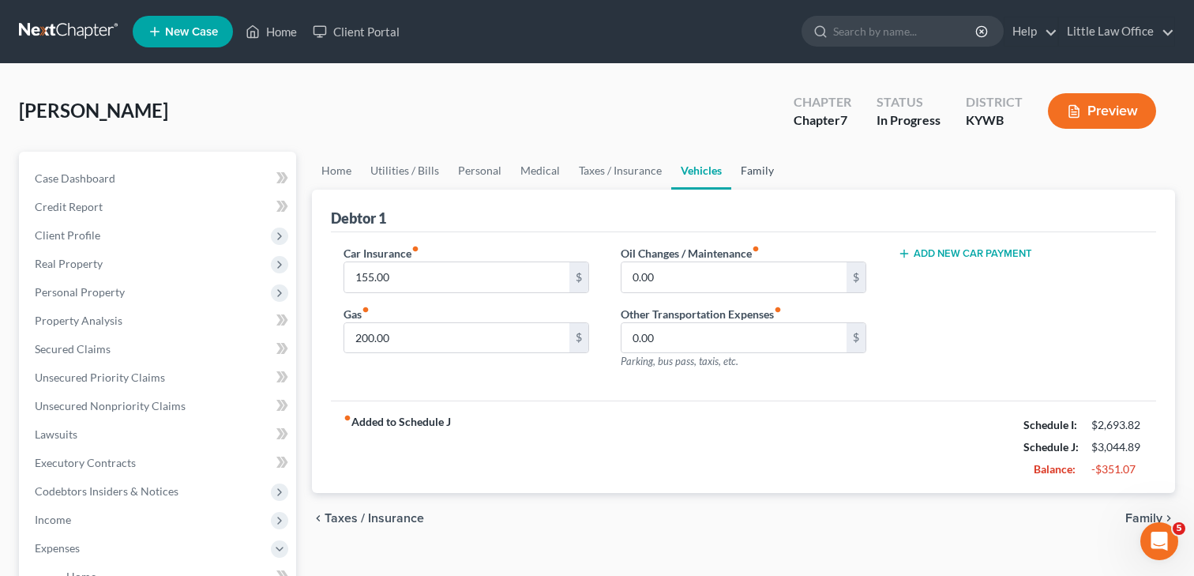
click at [765, 168] on link "Family" at bounding box center [757, 171] width 52 height 38
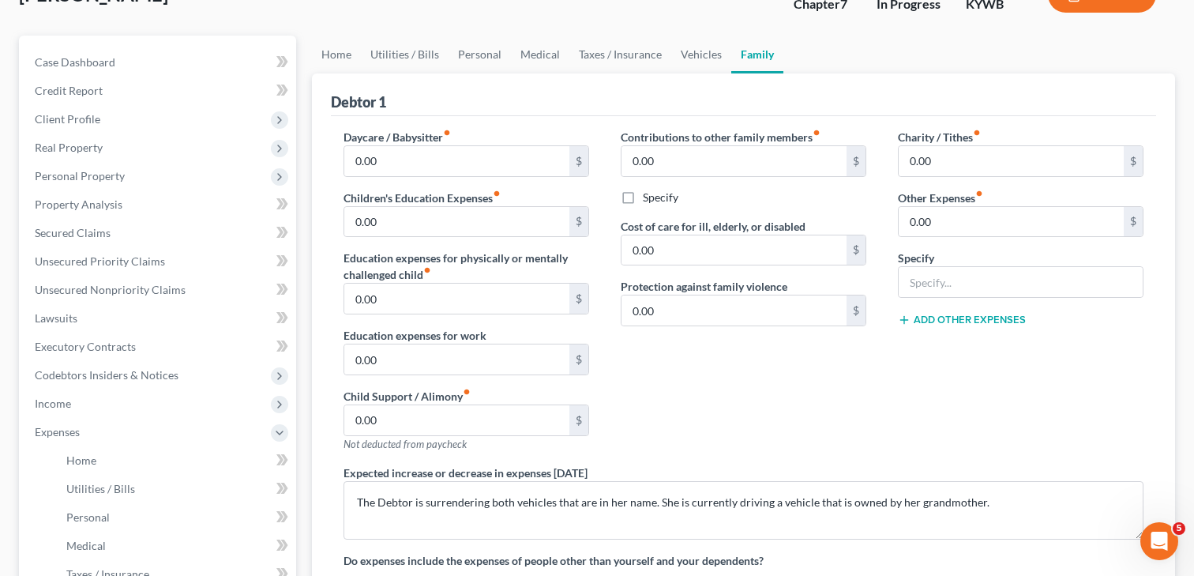
scroll to position [136, 0]
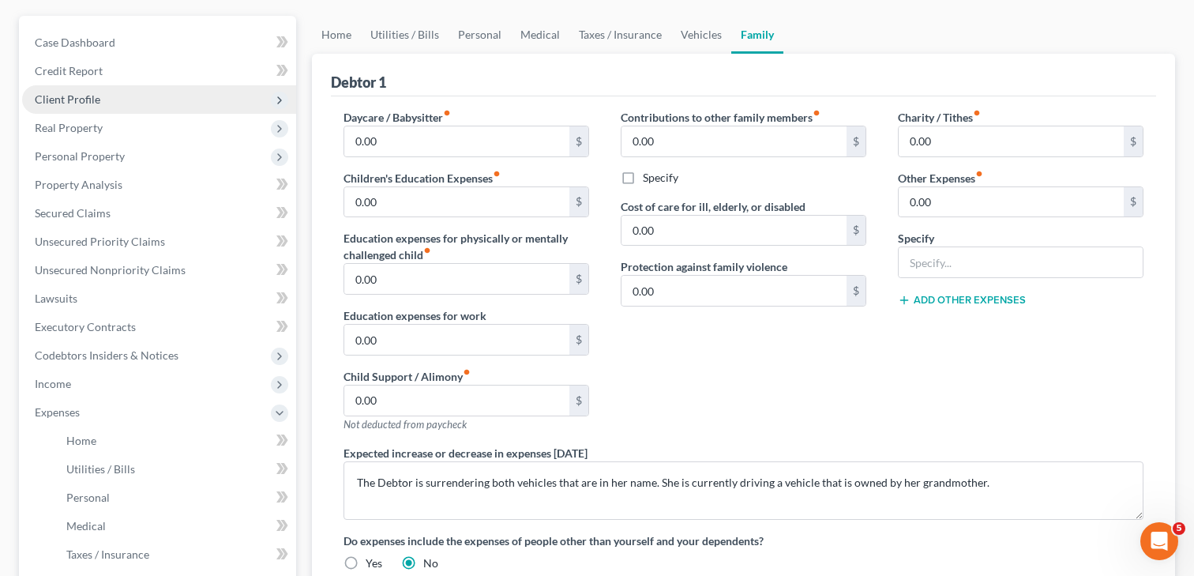
click at [64, 95] on span "Client Profile" at bounding box center [68, 98] width 66 height 13
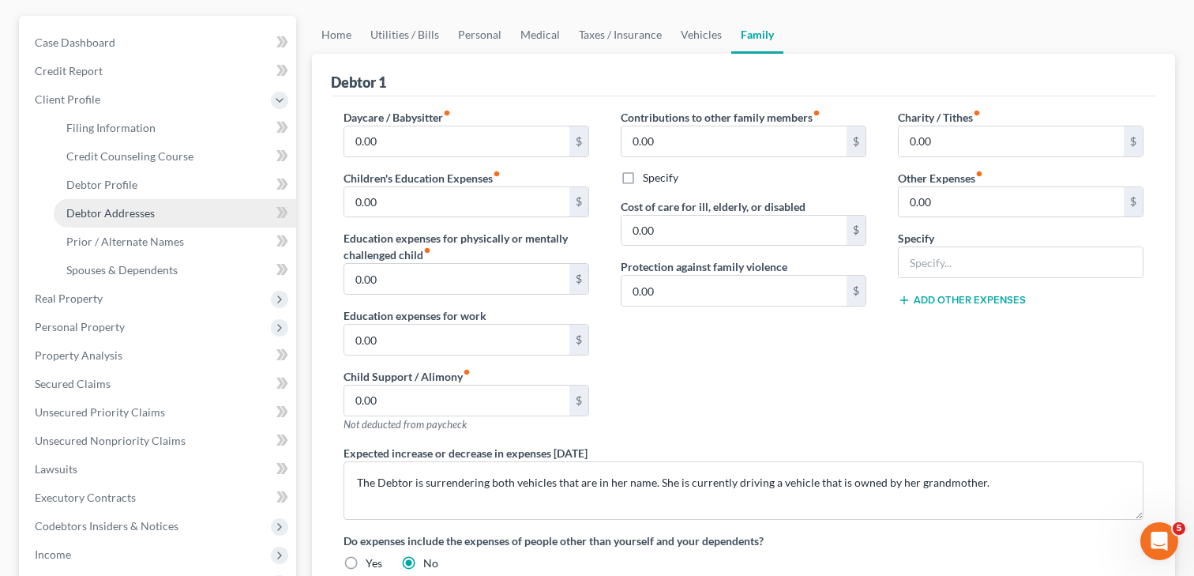
scroll to position [137, 0]
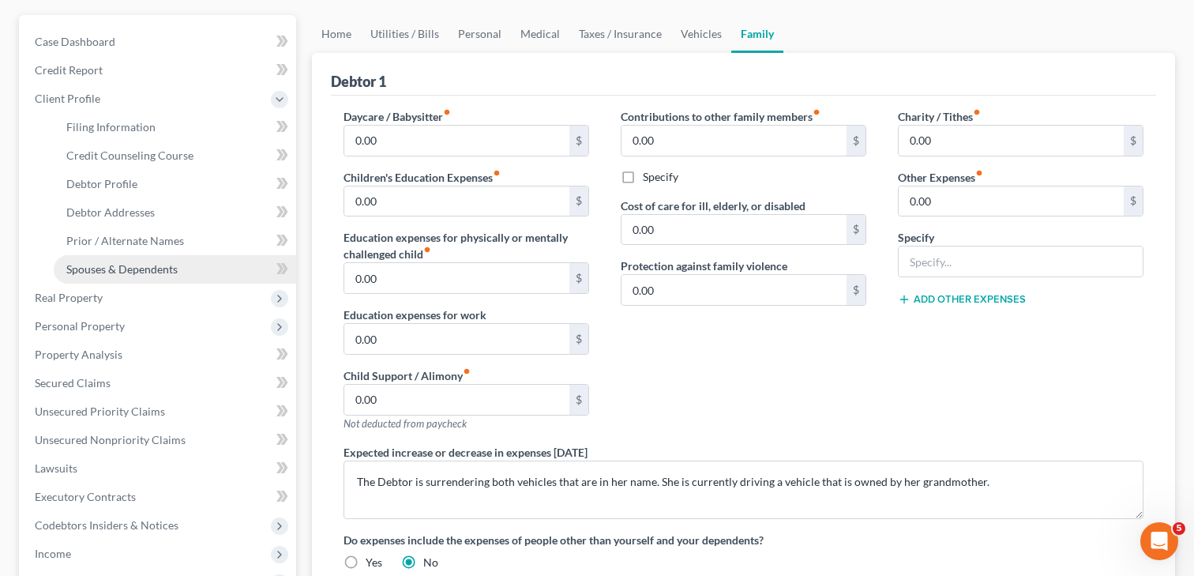
click at [127, 262] on span "Spouses & Dependents" at bounding box center [121, 268] width 111 height 13
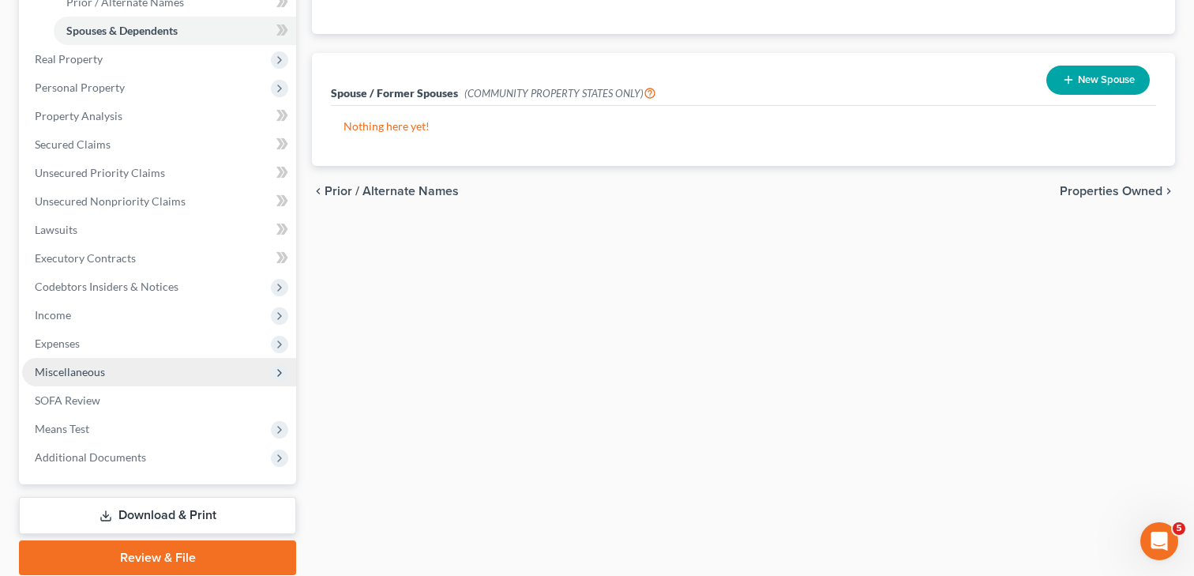
scroll to position [419, 0]
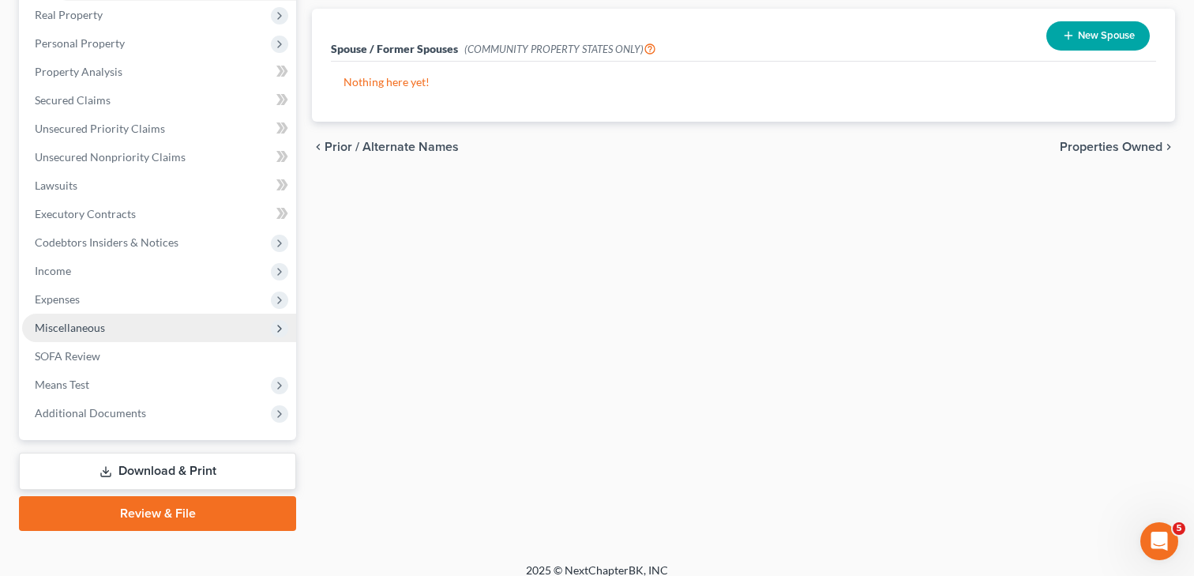
click at [76, 325] on span "Miscellaneous" at bounding box center [70, 327] width 70 height 13
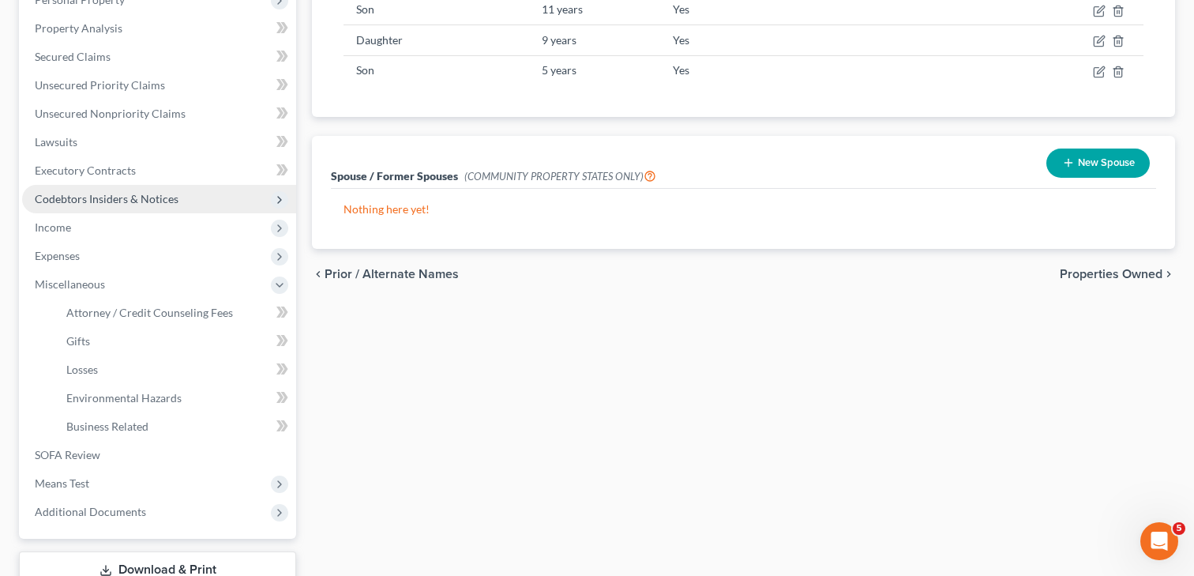
scroll to position [314, 0]
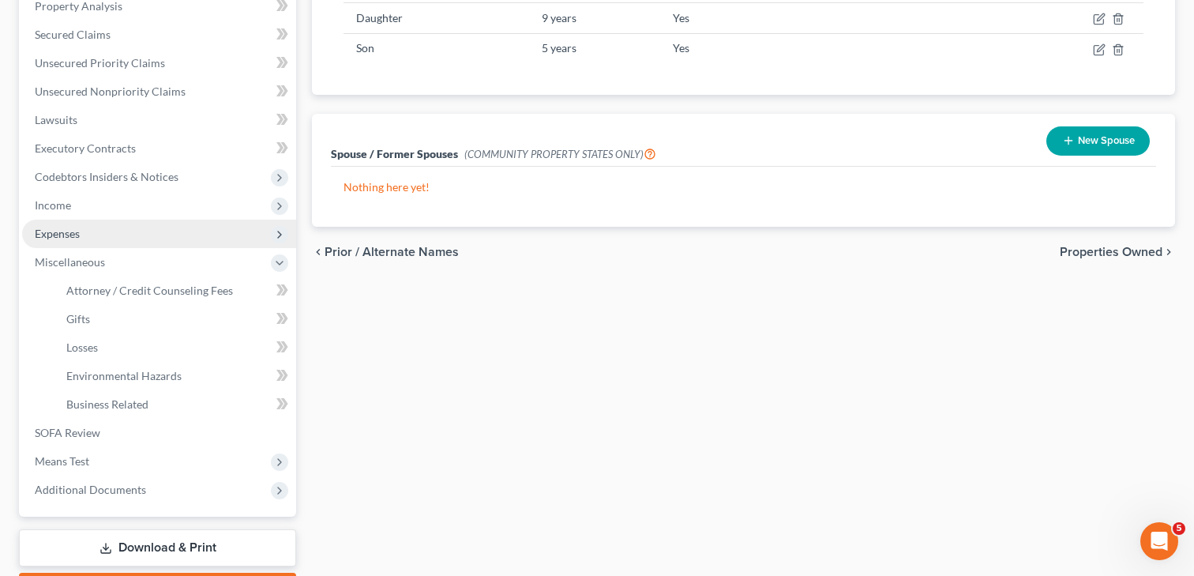
click at [70, 229] on span "Expenses" at bounding box center [57, 233] width 45 height 13
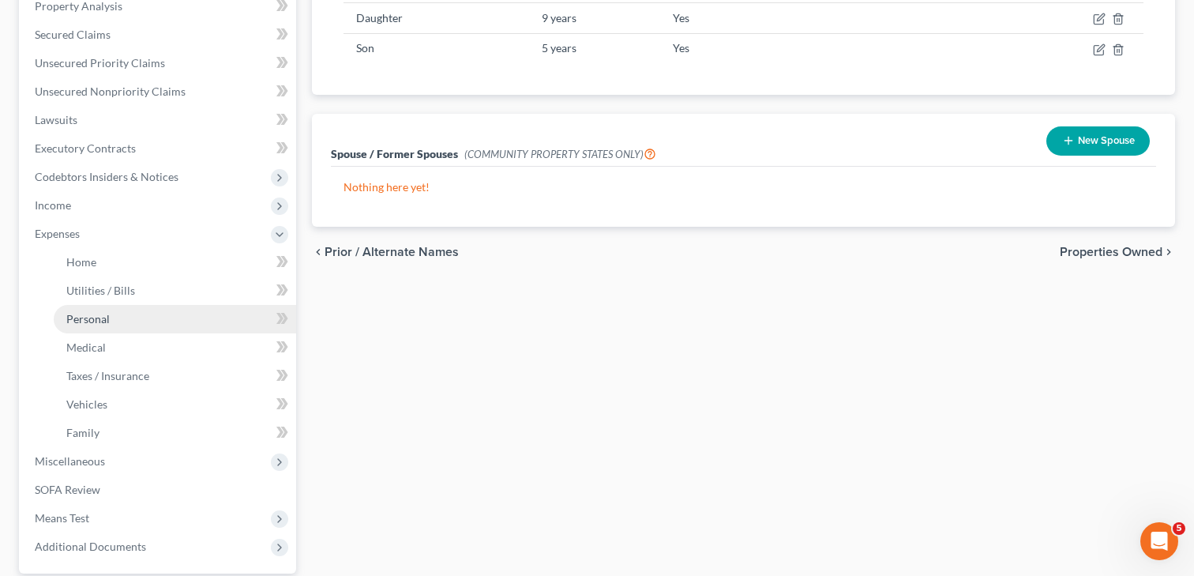
click at [88, 305] on link "Personal" at bounding box center [175, 319] width 242 height 28
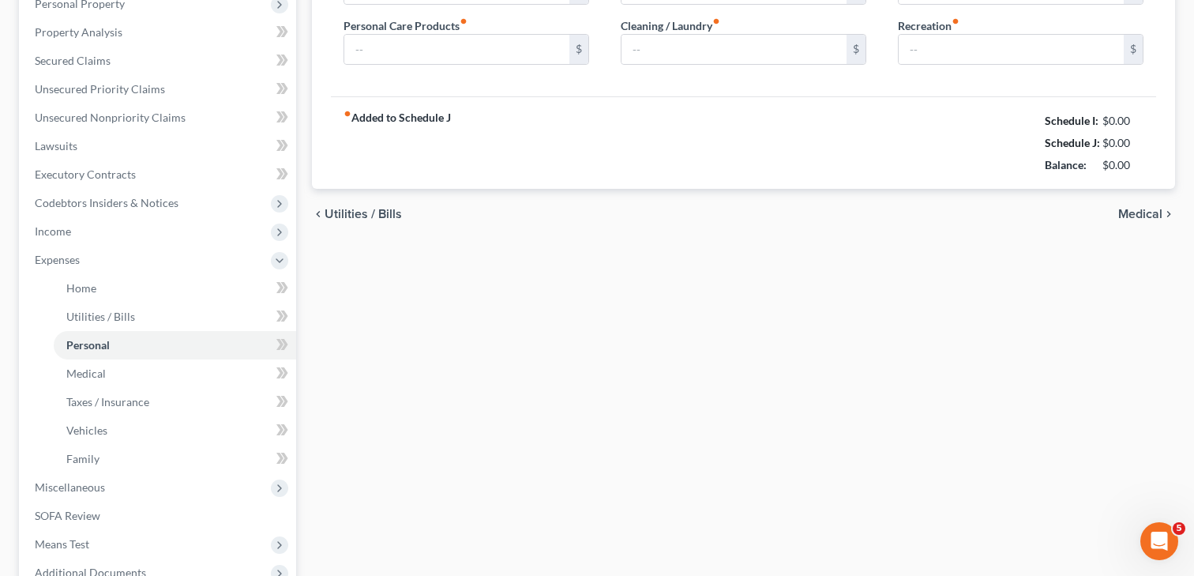
type input "900.00"
type input "80.00"
type input "20.00"
type input "56.00"
type input "50.00"
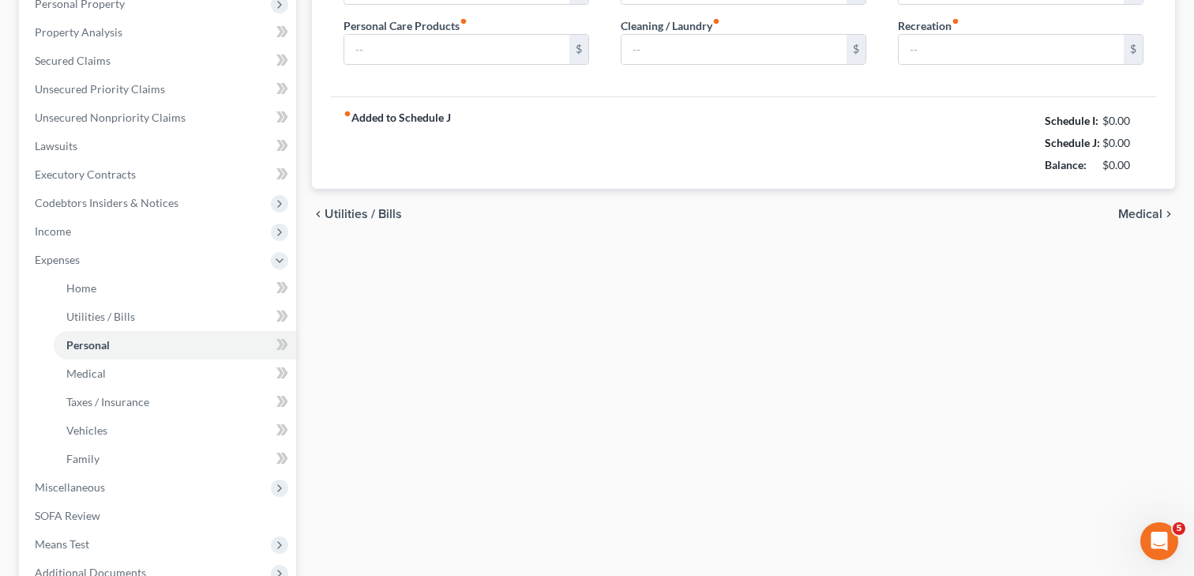
type input "100.00"
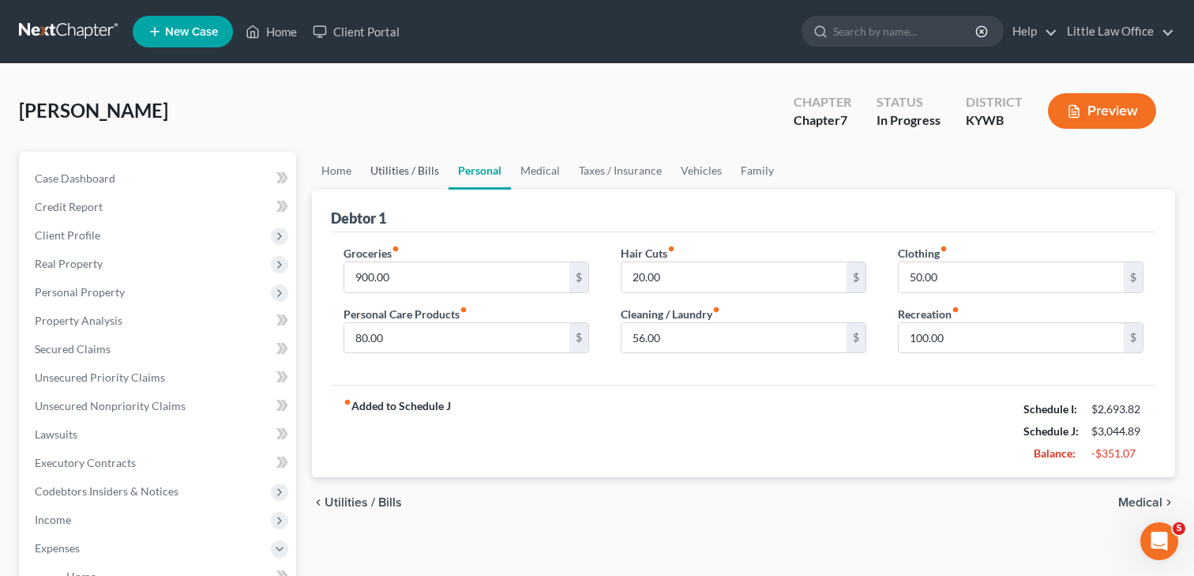
click at [412, 167] on link "Utilities / Bills" at bounding box center [405, 171] width 88 height 38
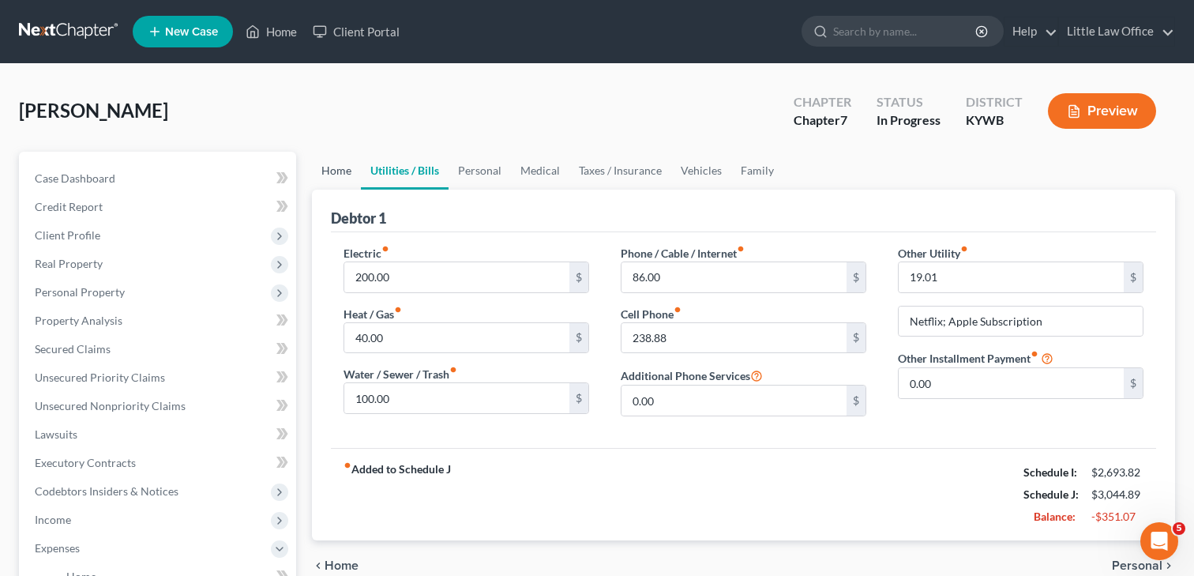
click at [343, 172] on link "Home" at bounding box center [336, 171] width 49 height 38
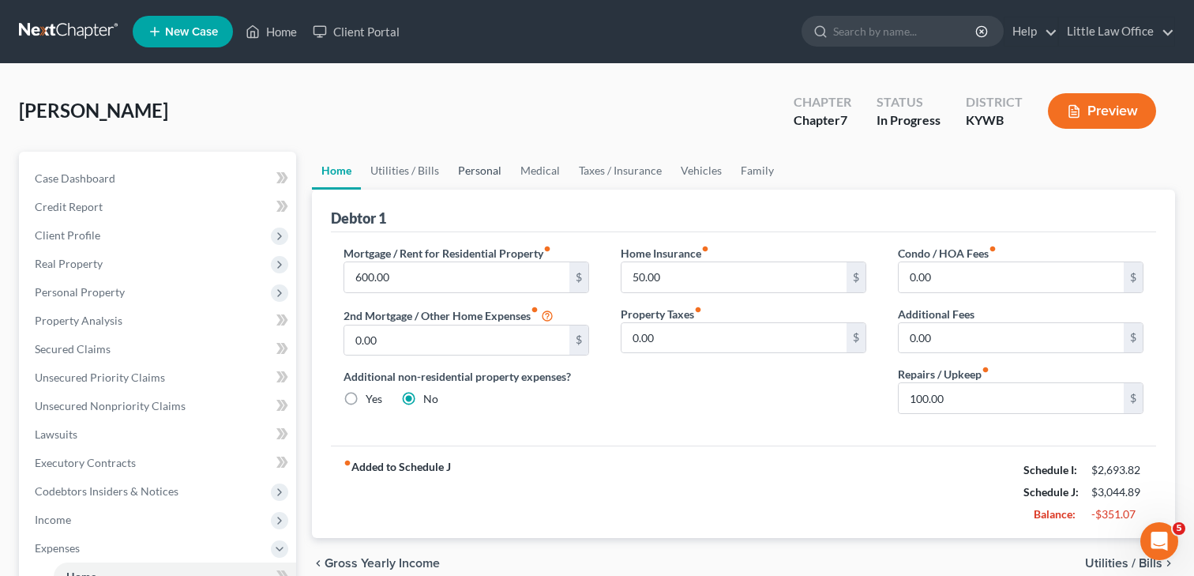
click at [472, 168] on link "Personal" at bounding box center [479, 171] width 62 height 38
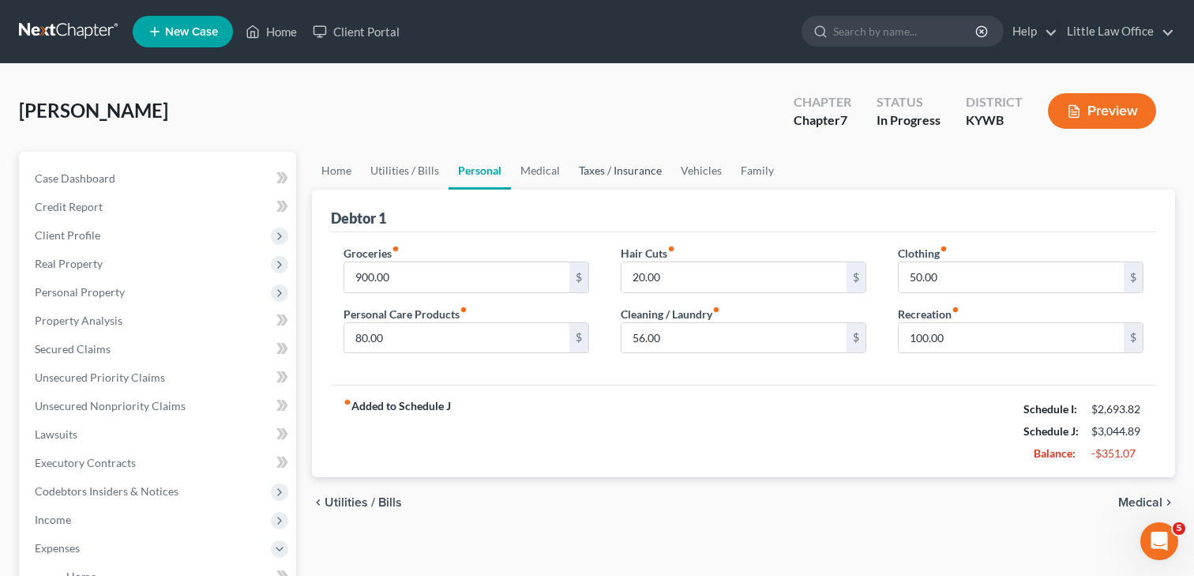
click at [646, 173] on link "Taxes / Insurance" at bounding box center [620, 171] width 102 height 38
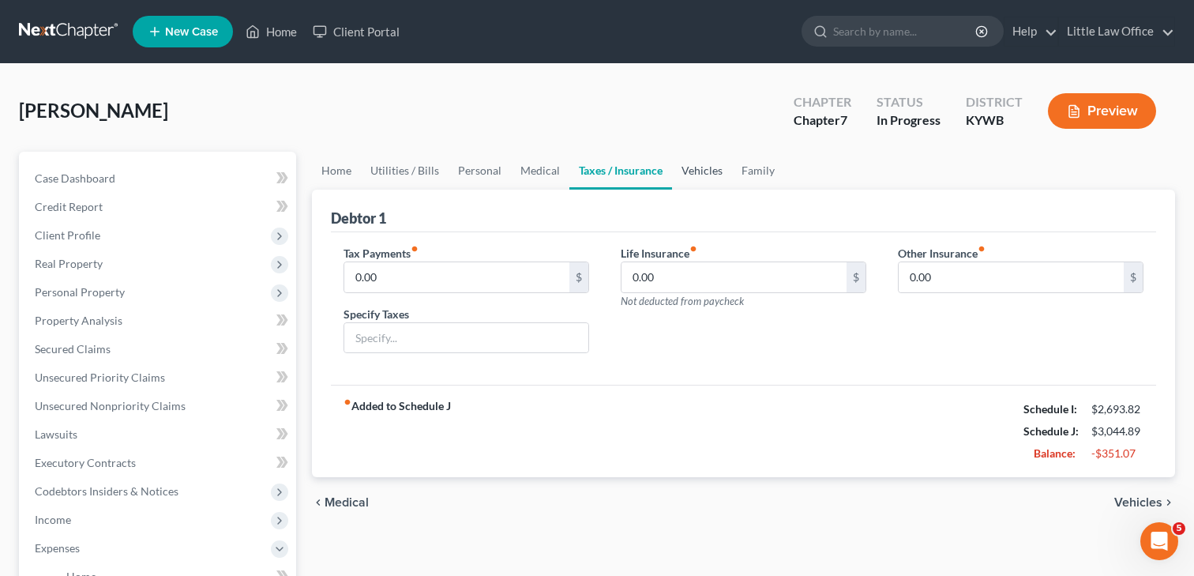
click at [718, 173] on link "Vehicles" at bounding box center [702, 171] width 60 height 38
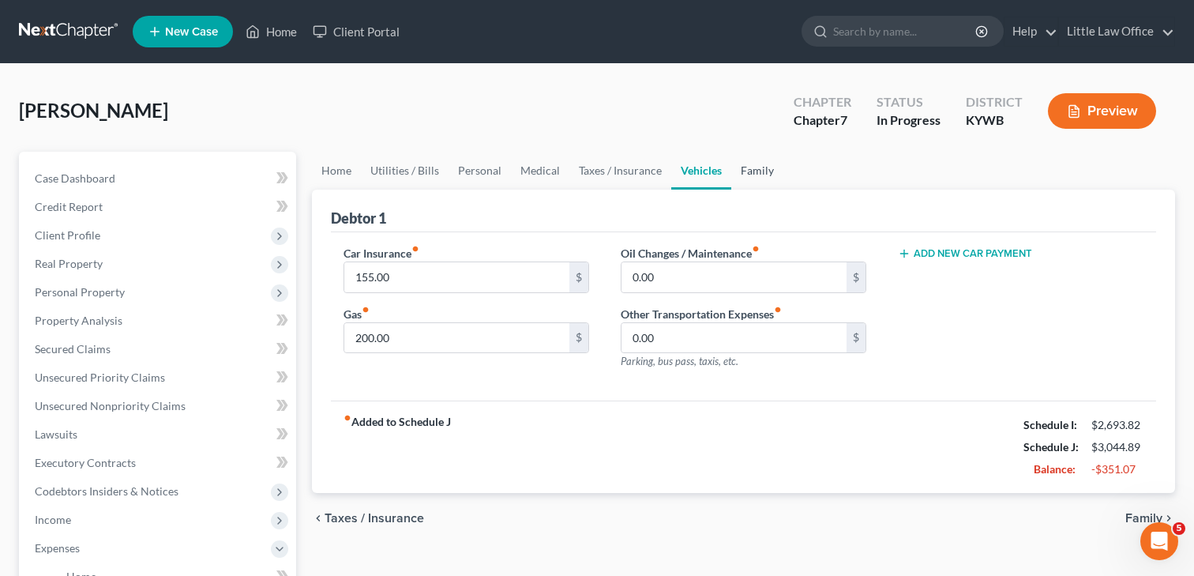
click at [741, 170] on link "Family" at bounding box center [757, 171] width 52 height 38
